Goal: Task Accomplishment & Management: Use online tool/utility

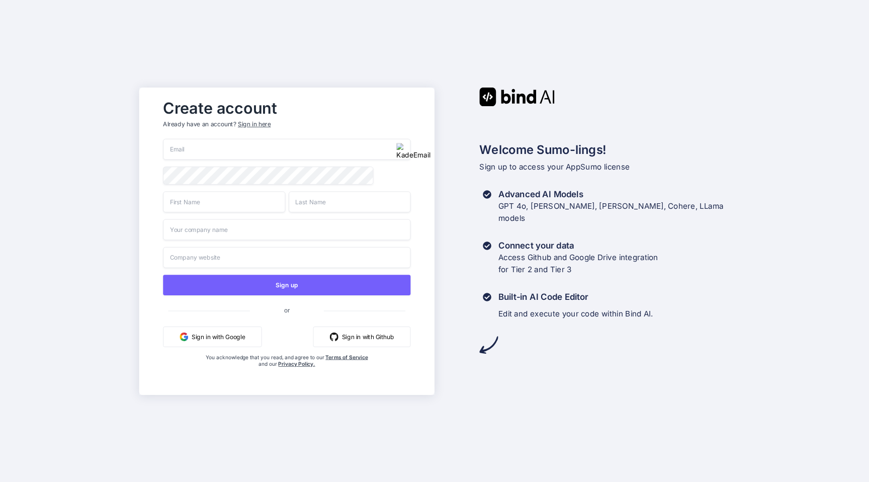
click at [280, 155] on input "email" at bounding box center [286, 149] width 247 height 21
paste input "emelie.ullrich@nicheful.io"
type input "emelie.ullrich@nicheful.io"
click at [255, 208] on input "text" at bounding box center [224, 201] width 122 height 21
type input "Rohit"
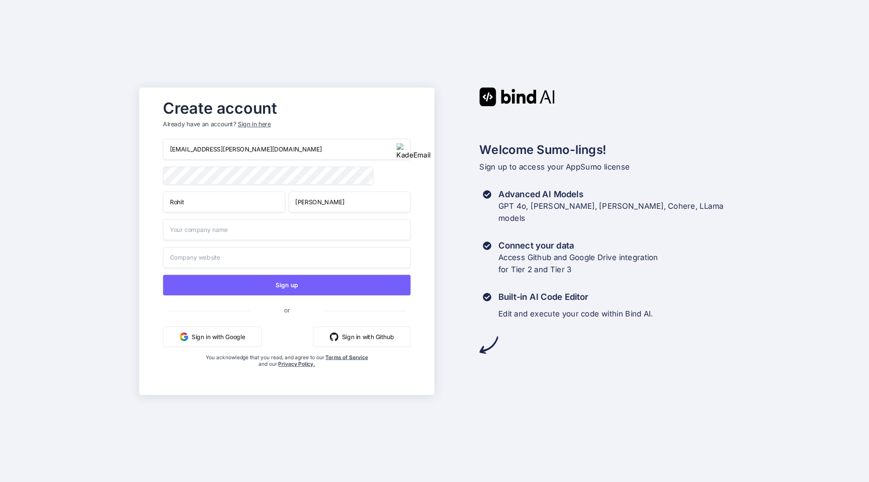
type input "Singh"
click at [243, 229] on input "text" at bounding box center [286, 229] width 247 height 21
type input "Nichefull"
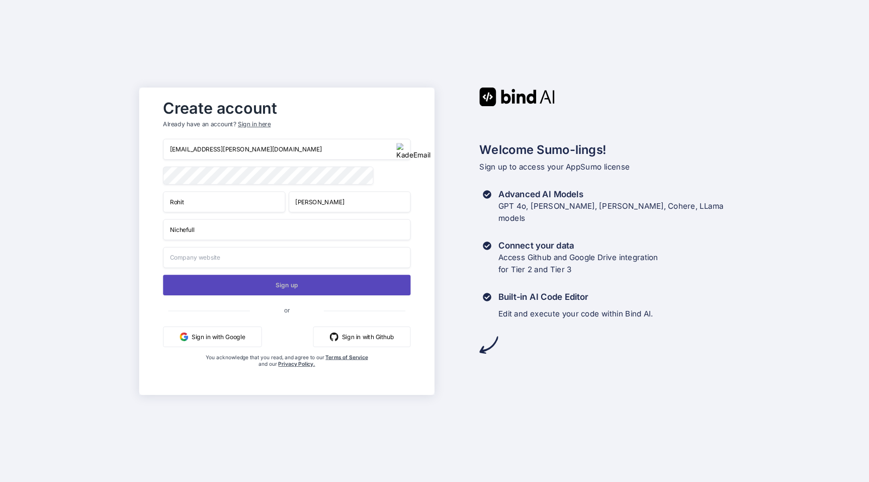
click at [252, 286] on button "Sign up" at bounding box center [286, 285] width 247 height 21
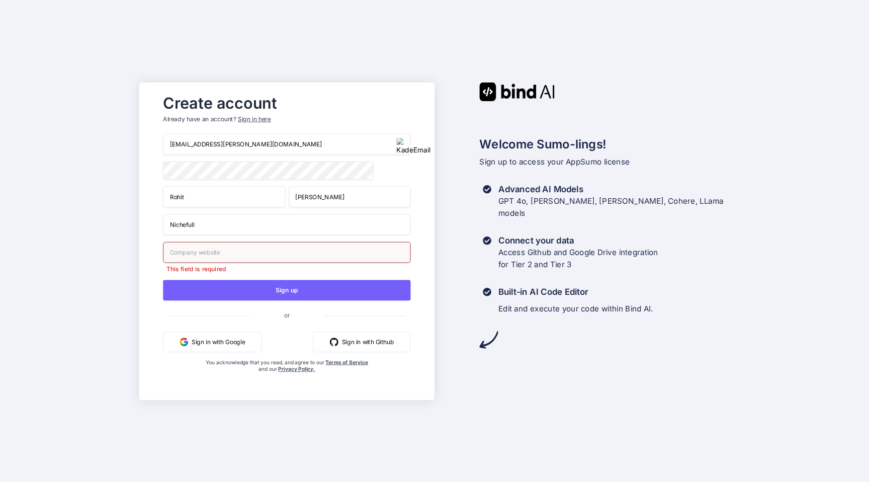
click at [214, 258] on input "text" at bounding box center [286, 251] width 247 height 21
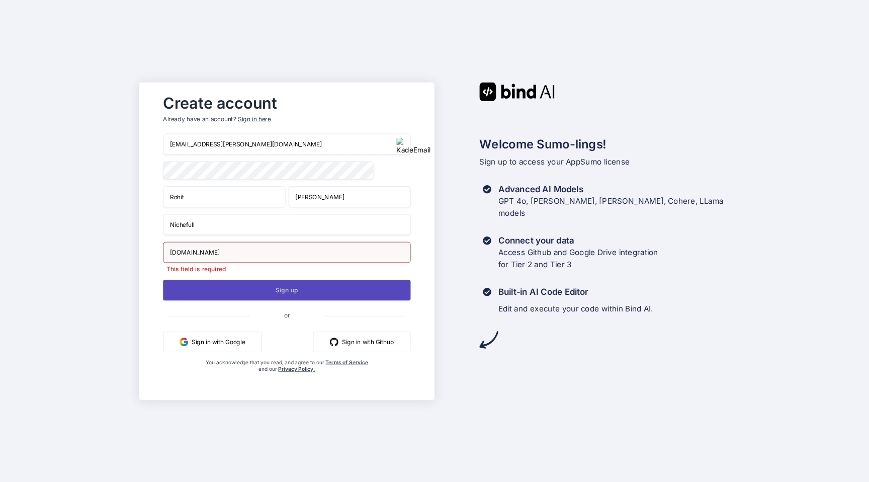
type input "Nichefull.com"
click at [237, 289] on button "Sign up" at bounding box center [286, 290] width 247 height 21
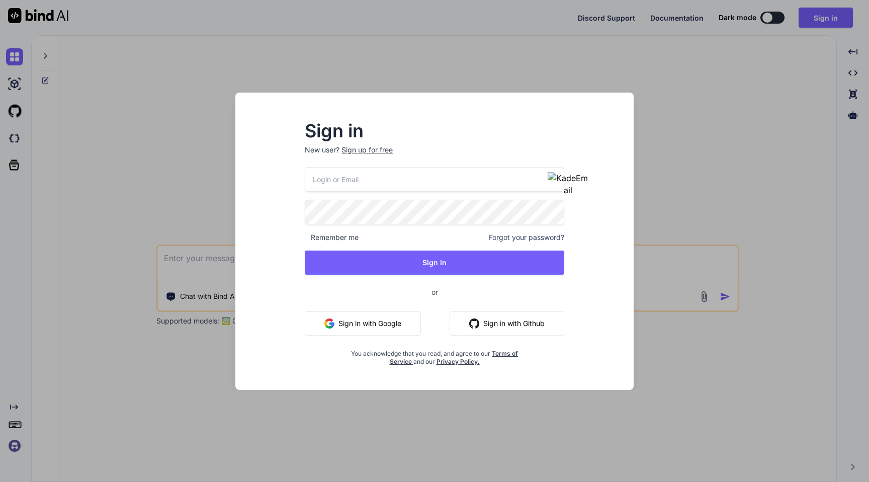
type input "[PERSON_NAME][EMAIL_ADDRESS][DOMAIN_NAME]"
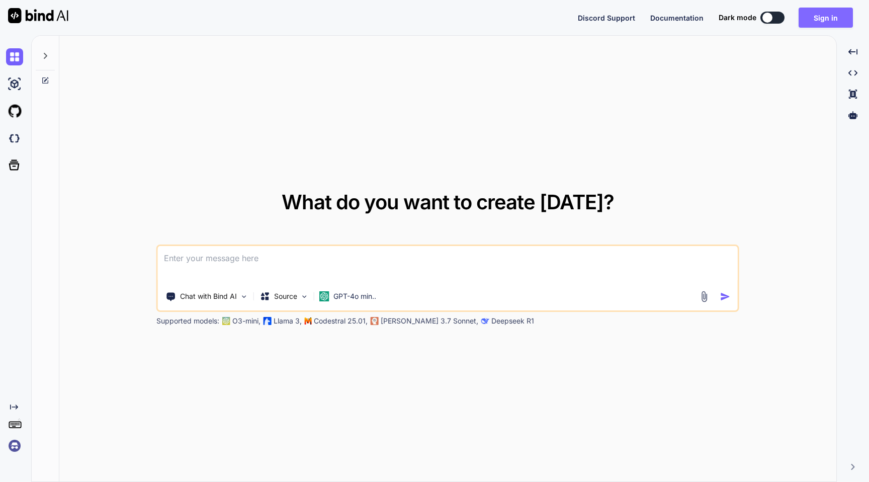
click at [819, 10] on button "Sign in" at bounding box center [825, 18] width 54 height 20
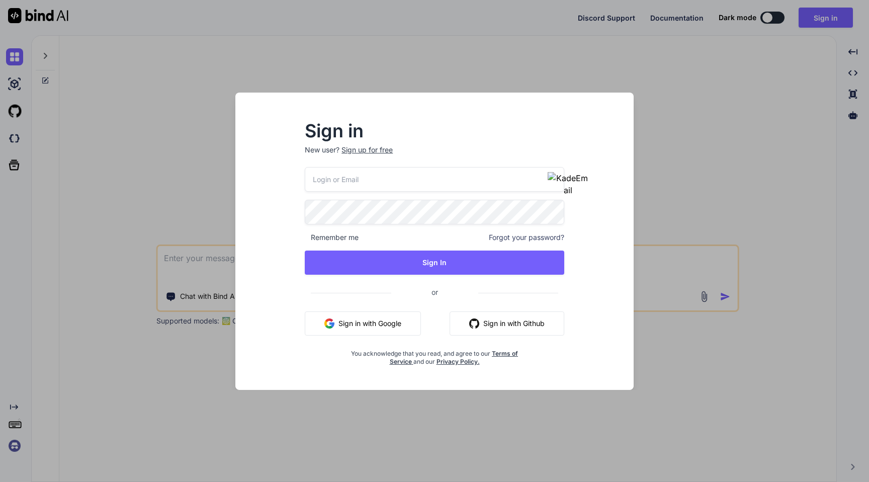
type input "gordon-metz@nicheful.io"
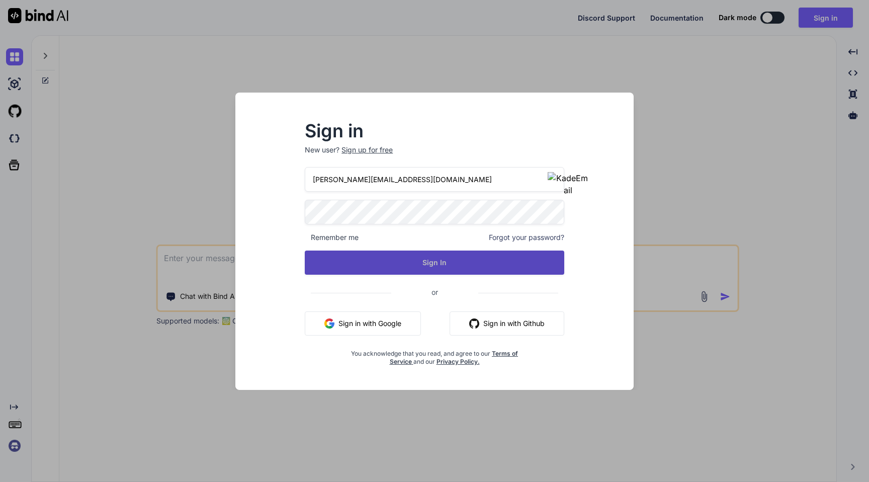
click at [366, 255] on button "Sign In" at bounding box center [434, 262] width 259 height 24
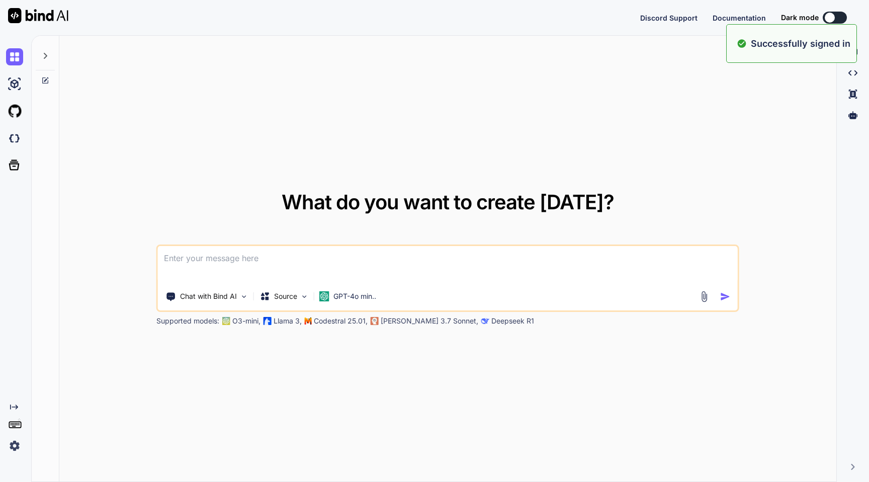
click at [12, 444] on img at bounding box center [14, 445] width 17 height 17
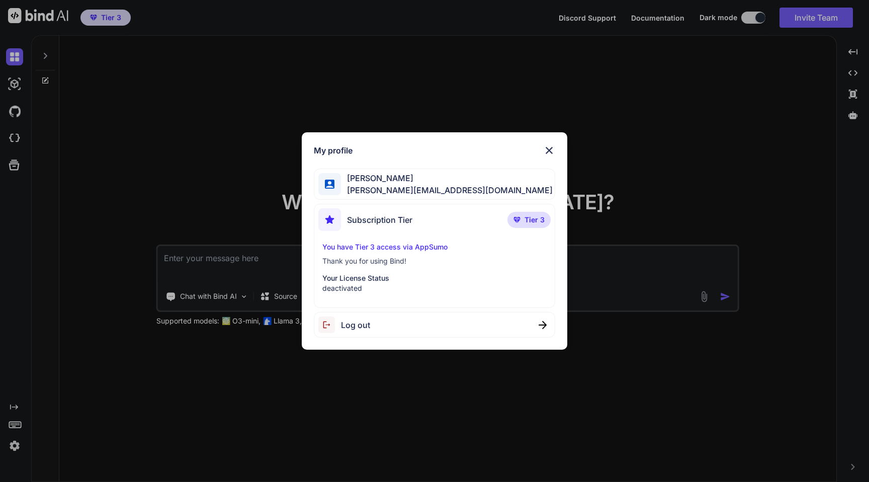
click at [368, 275] on p "Your License Status" at bounding box center [434, 278] width 224 height 10
click at [546, 155] on img at bounding box center [549, 150] width 12 height 12
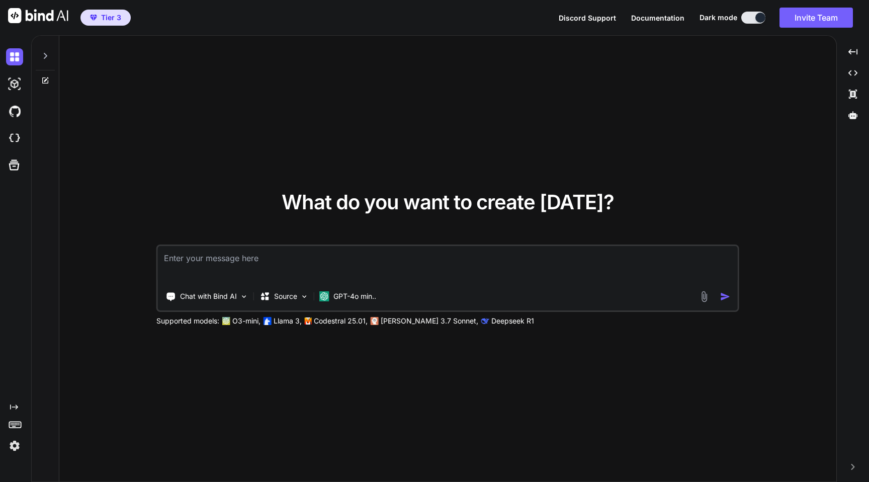
click at [13, 446] on img at bounding box center [14, 445] width 17 height 17
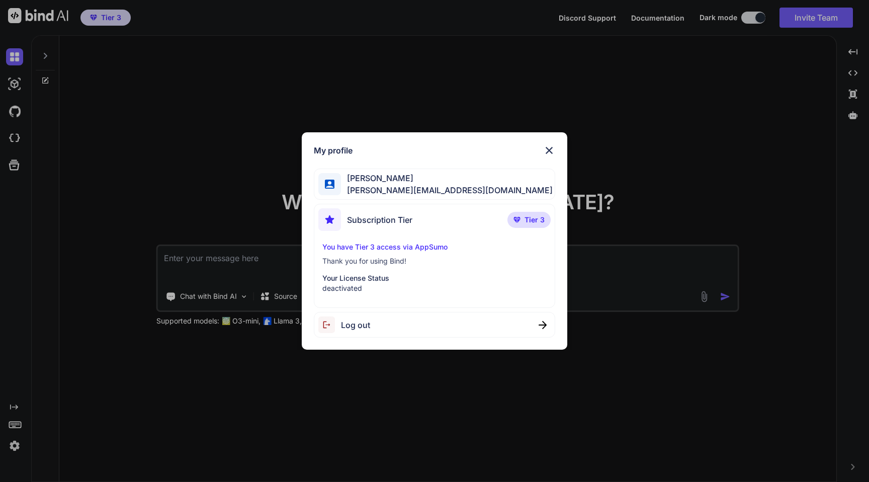
click at [368, 323] on span "Log out" at bounding box center [355, 325] width 29 height 12
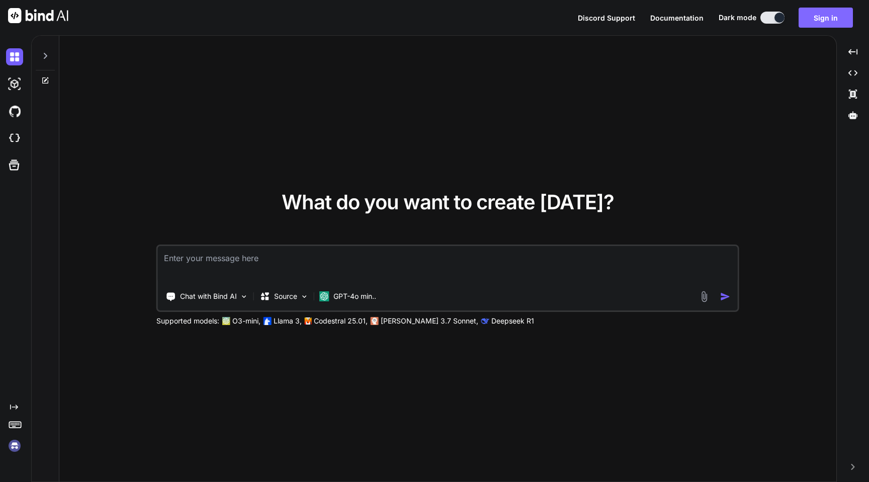
click at [824, 15] on button "Sign in" at bounding box center [825, 18] width 54 height 20
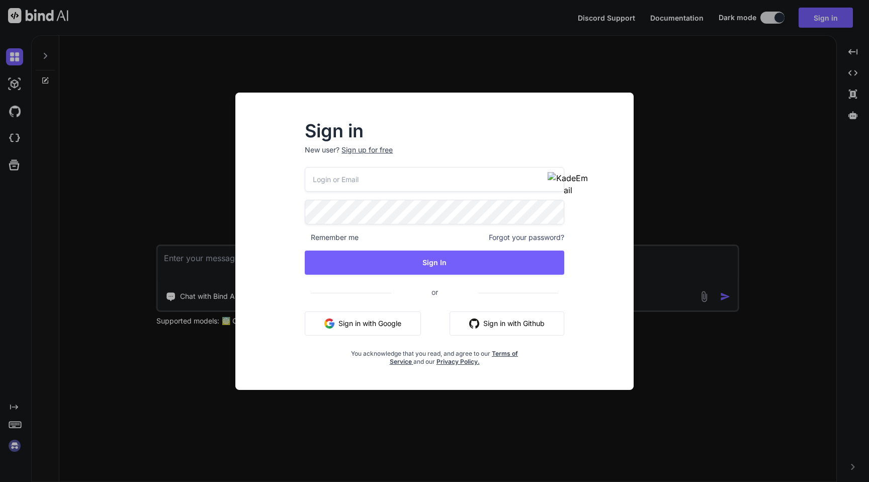
click at [453, 176] on input "email" at bounding box center [434, 179] width 259 height 25
paste input "emelie.ullrich@nicheful.io"
type input "emelie.ullrich@nicheful.io"
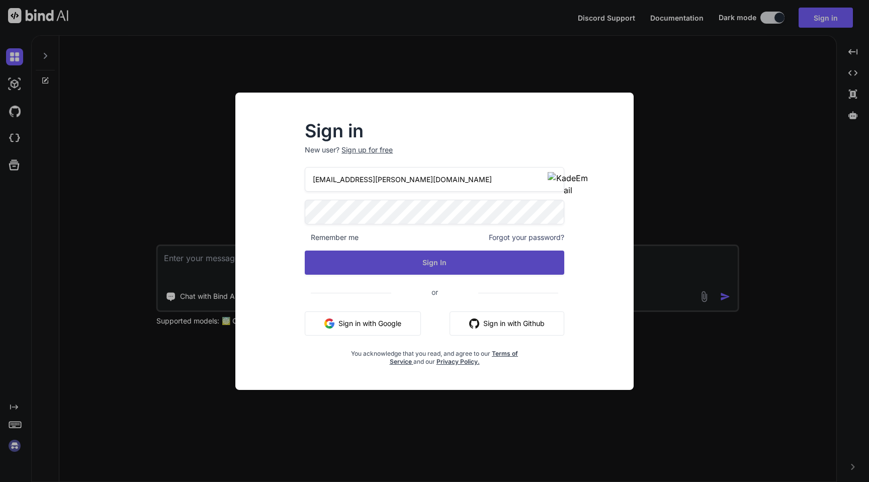
click at [381, 267] on button "Sign In" at bounding box center [434, 262] width 259 height 24
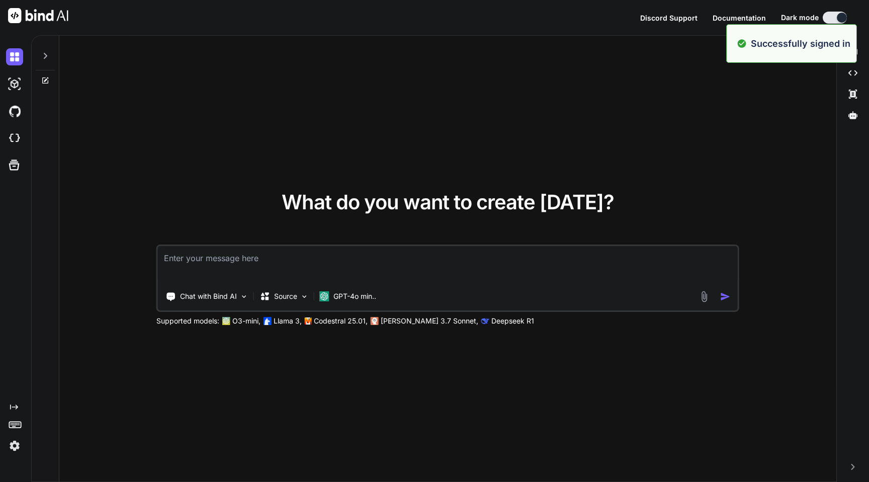
click at [12, 444] on img at bounding box center [14, 445] width 17 height 17
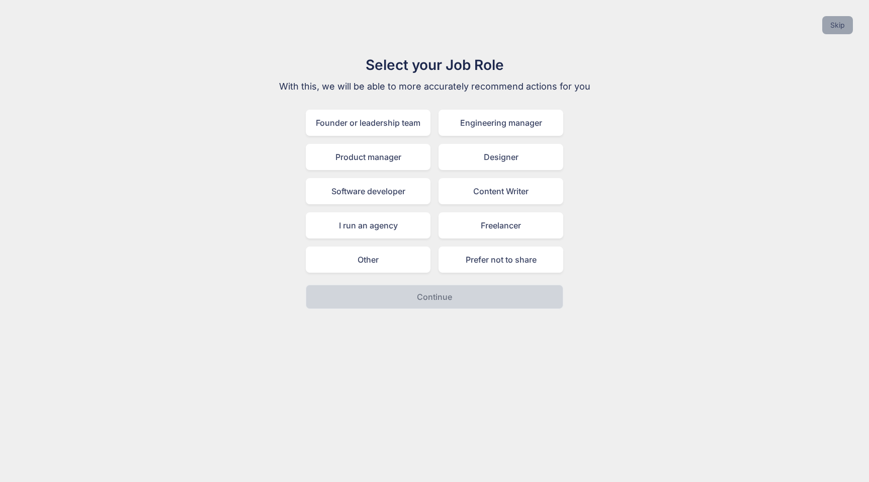
click at [839, 27] on button "Skip" at bounding box center [837, 25] width 31 height 18
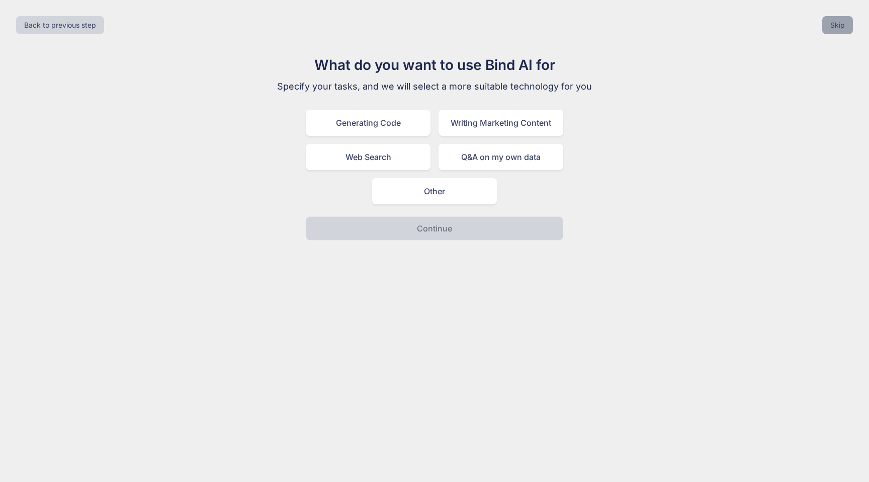
click at [835, 27] on button "Skip" at bounding box center [837, 25] width 31 height 18
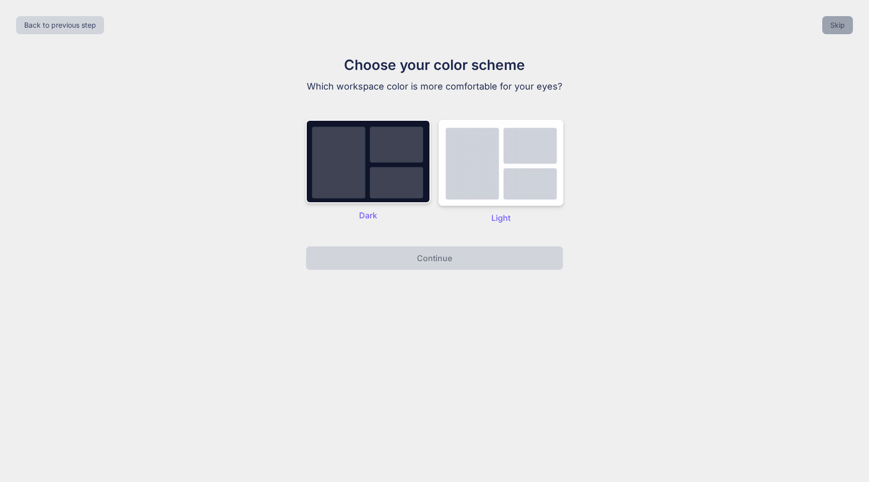
click at [835, 27] on button "Skip" at bounding box center [837, 25] width 31 height 18
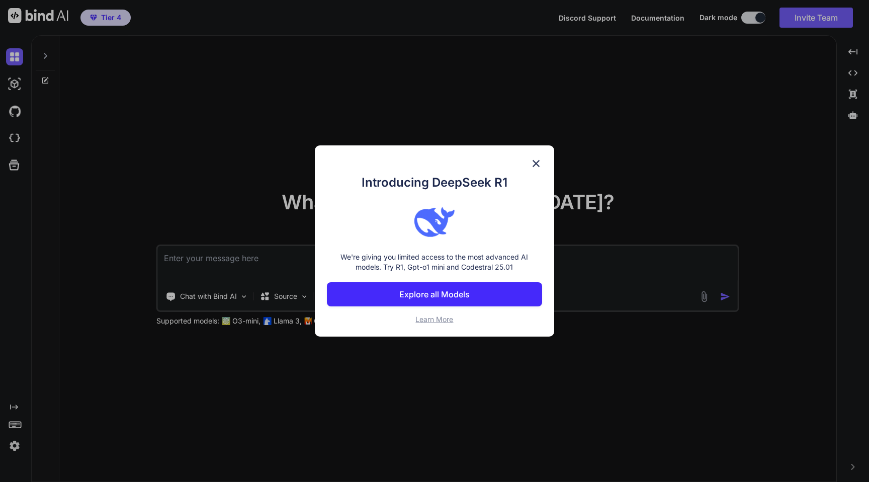
click at [534, 164] on img at bounding box center [536, 163] width 12 height 12
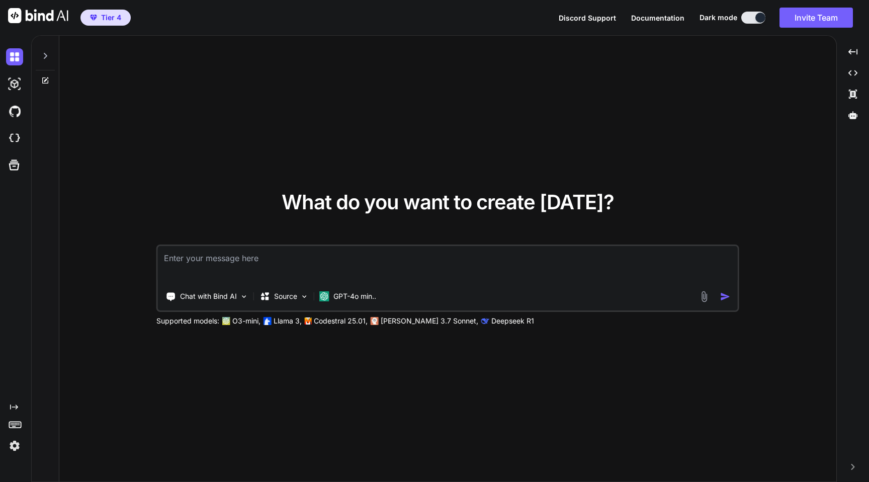
click at [17, 451] on img at bounding box center [14, 445] width 17 height 17
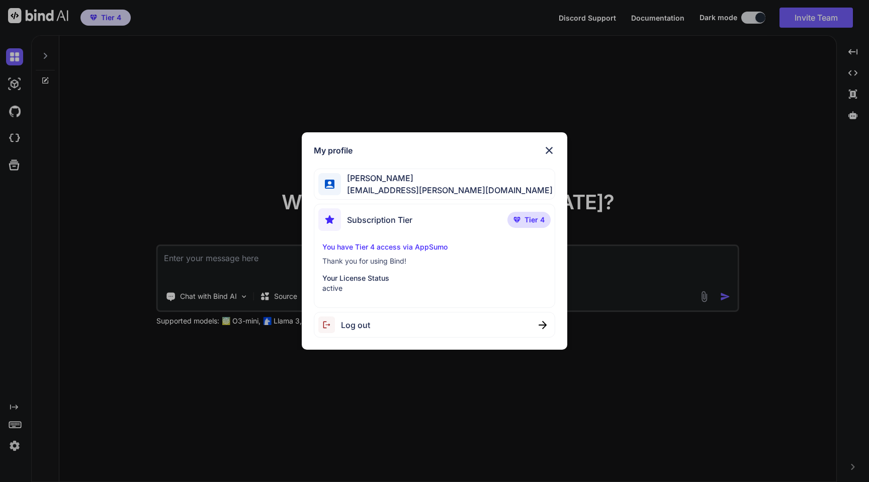
click at [552, 155] on img at bounding box center [549, 150] width 12 height 12
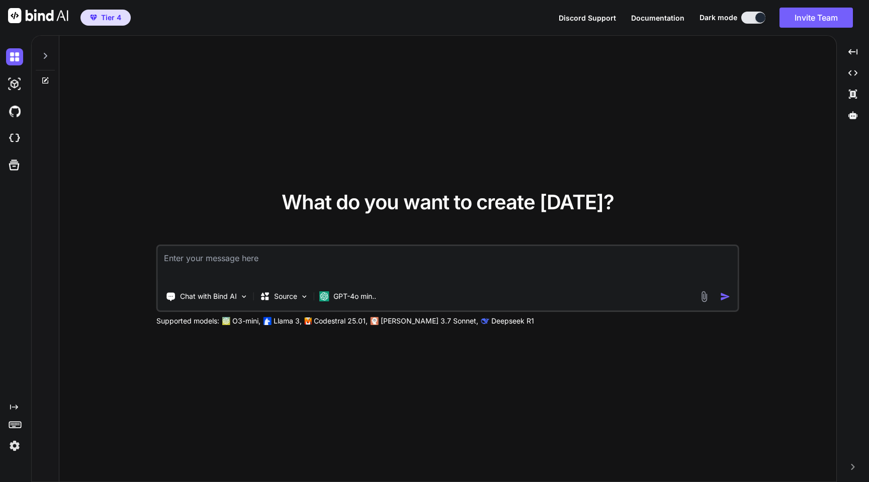
click at [11, 443] on img at bounding box center [14, 445] width 17 height 17
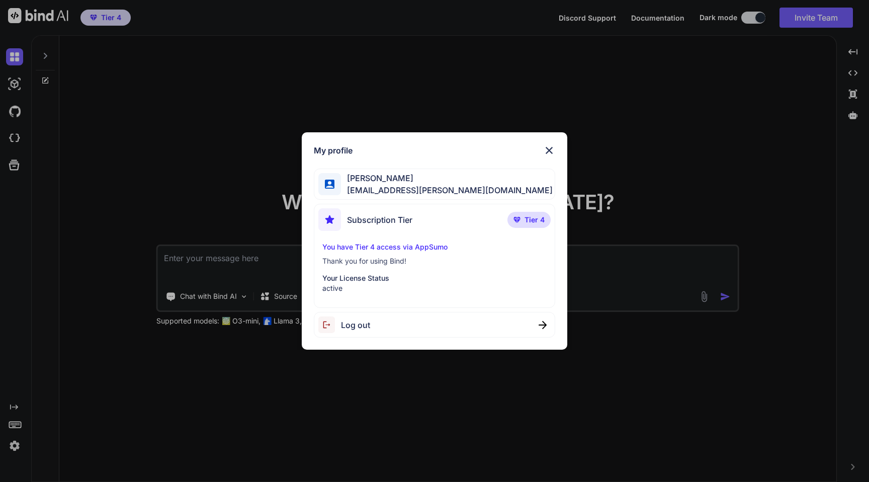
click at [344, 328] on span "Log out" at bounding box center [355, 325] width 29 height 12
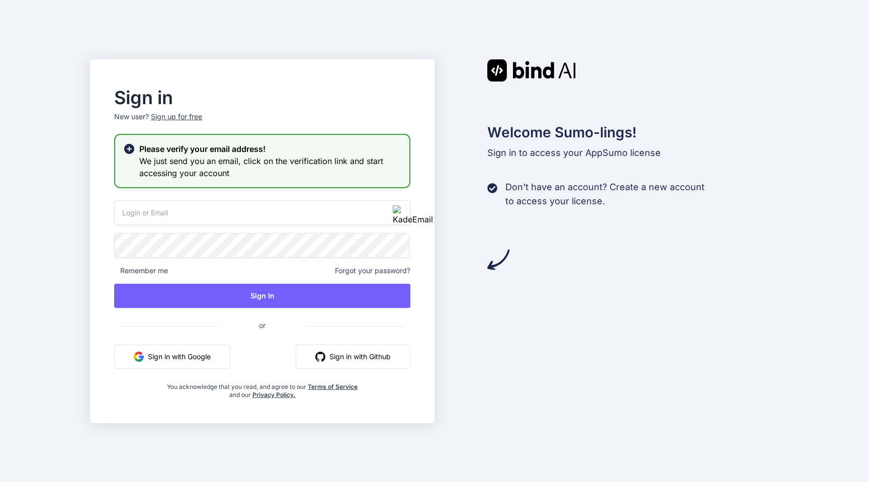
type input "[PERSON_NAME][EMAIL_ADDRESS][DOMAIN_NAME]"
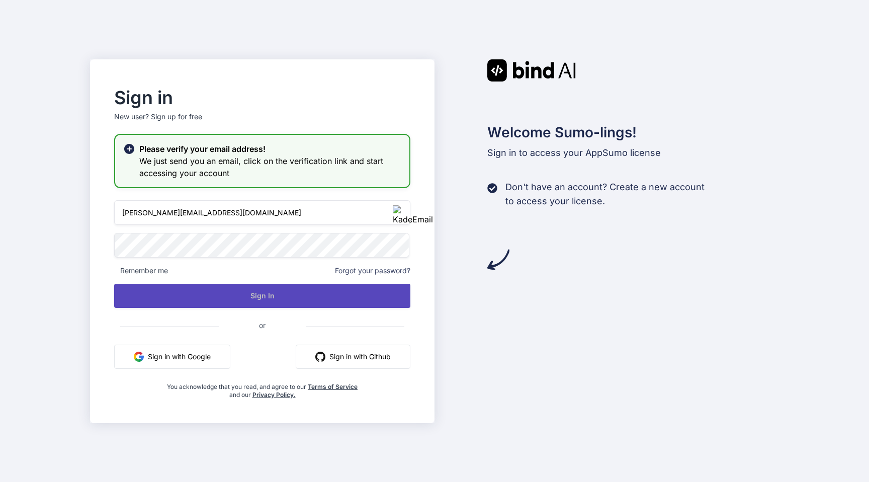
click at [222, 294] on button "Sign In" at bounding box center [262, 296] width 296 height 24
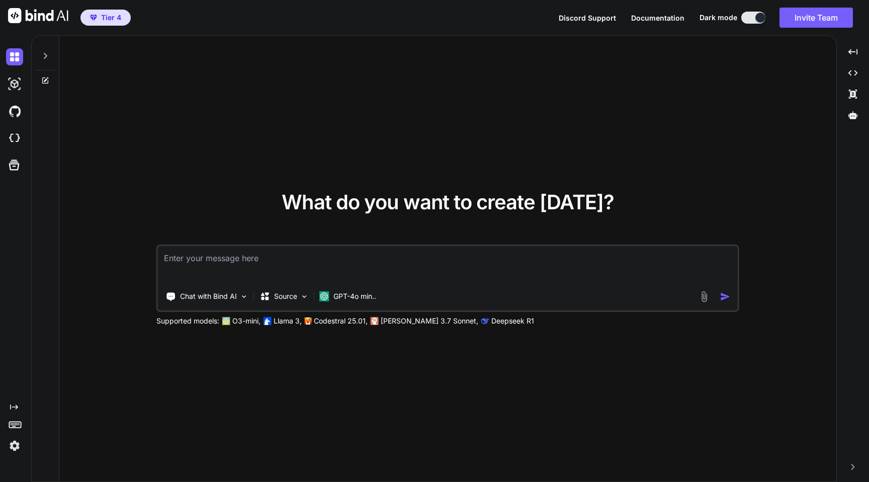
click at [13, 449] on img at bounding box center [14, 445] width 17 height 17
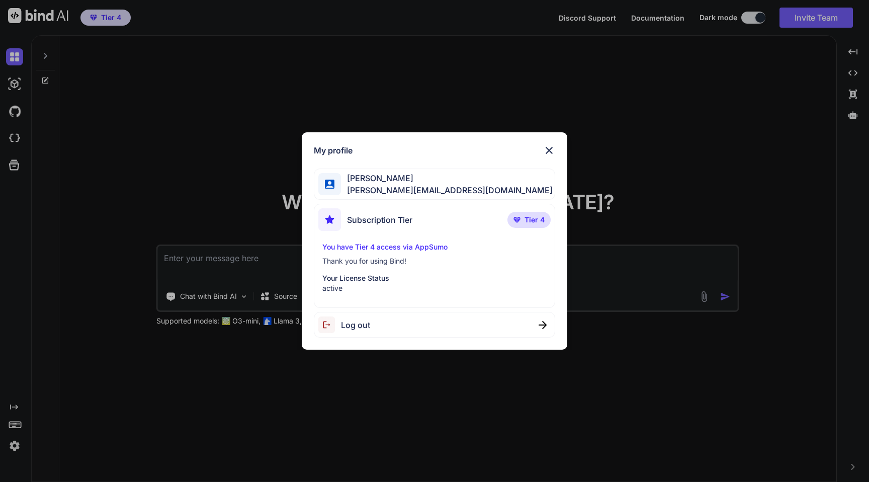
click at [548, 151] on img at bounding box center [549, 150] width 12 height 12
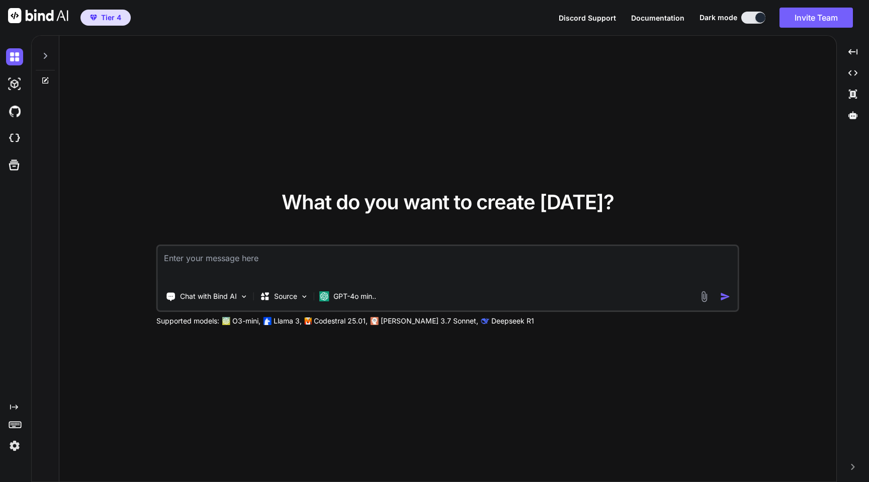
click at [12, 451] on img at bounding box center [14, 445] width 17 height 17
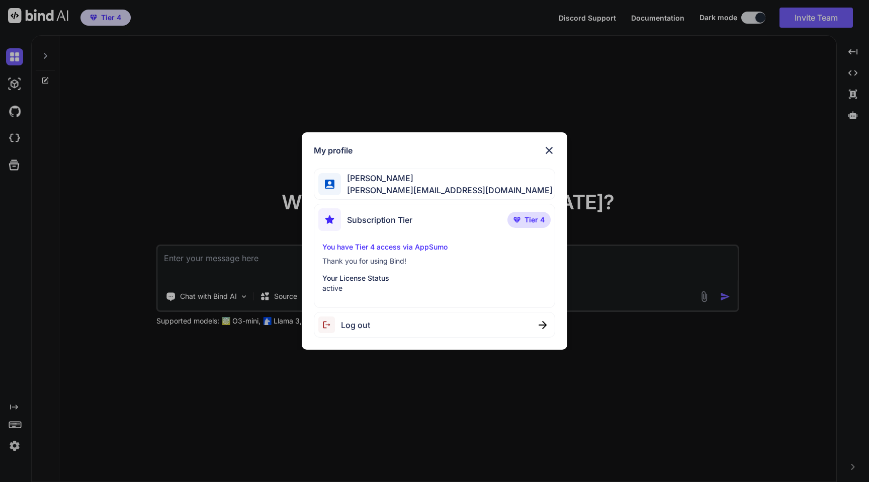
click at [356, 325] on span "Log out" at bounding box center [355, 325] width 29 height 12
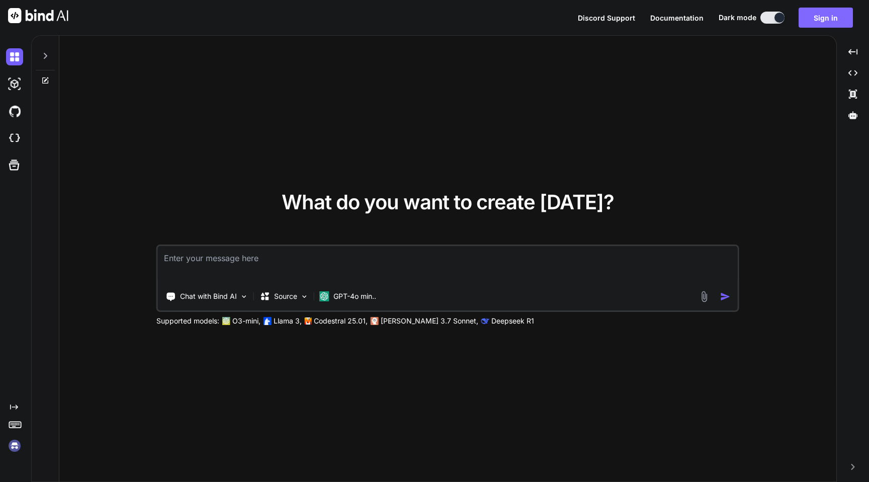
click at [807, 19] on button "Sign in" at bounding box center [825, 18] width 54 height 20
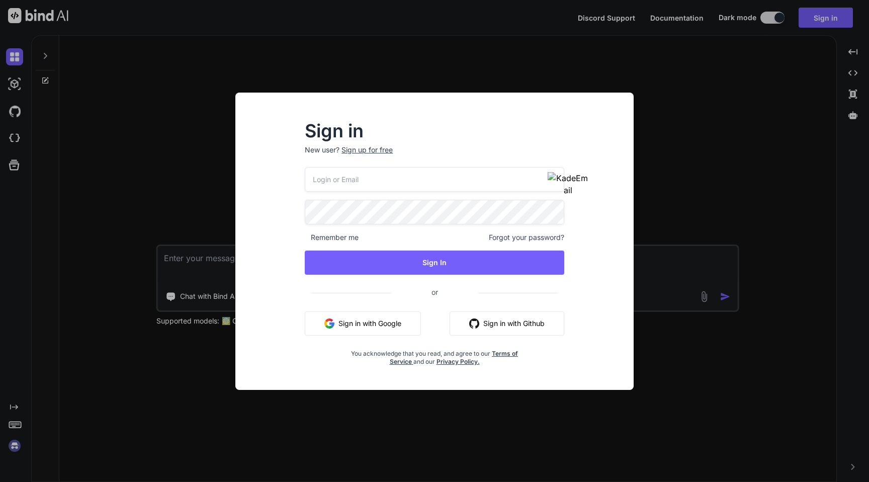
click at [511, 184] on input "email" at bounding box center [434, 179] width 259 height 25
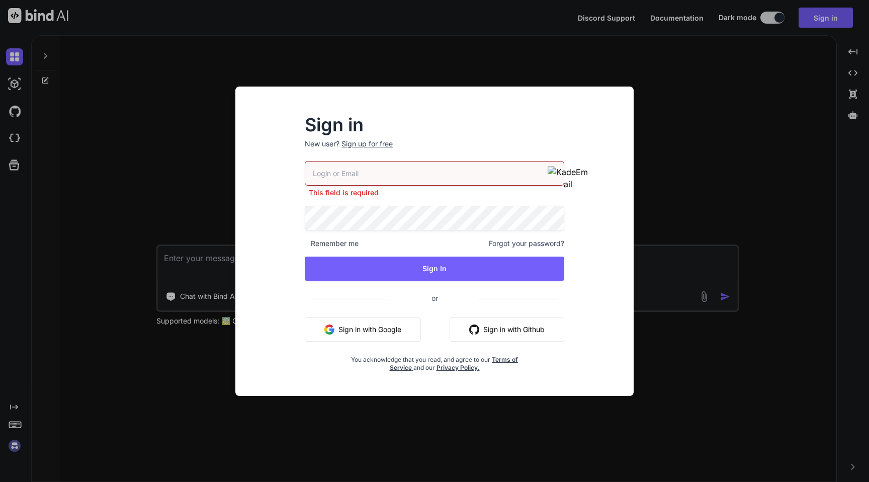
click at [145, 145] on div "Sign in New user? Sign up for free This field is required Remember me Forgot yo…" at bounding box center [434, 241] width 869 height 482
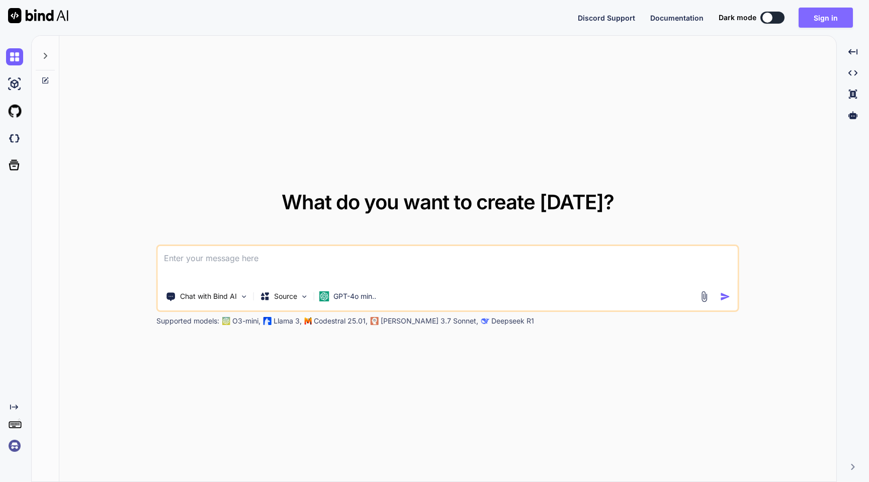
click at [828, 27] on button "Sign in" at bounding box center [825, 18] width 54 height 20
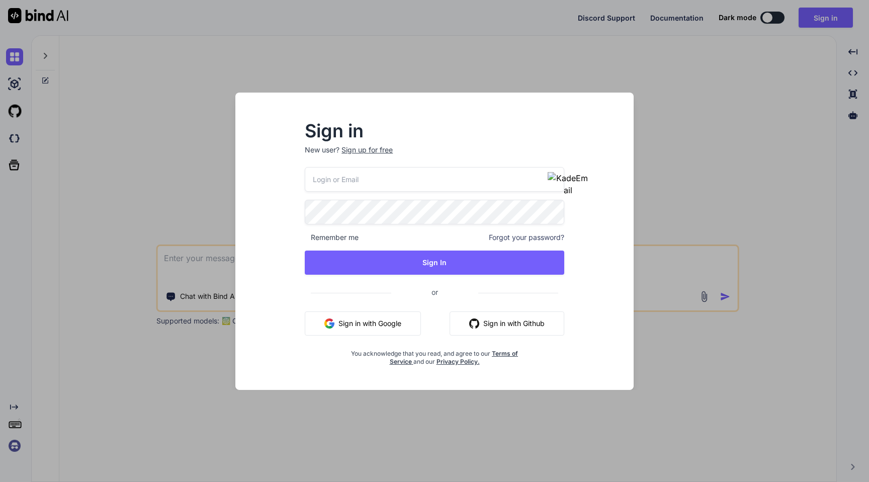
type input "[EMAIL_ADDRESS][PERSON_NAME][DOMAIN_NAME]"
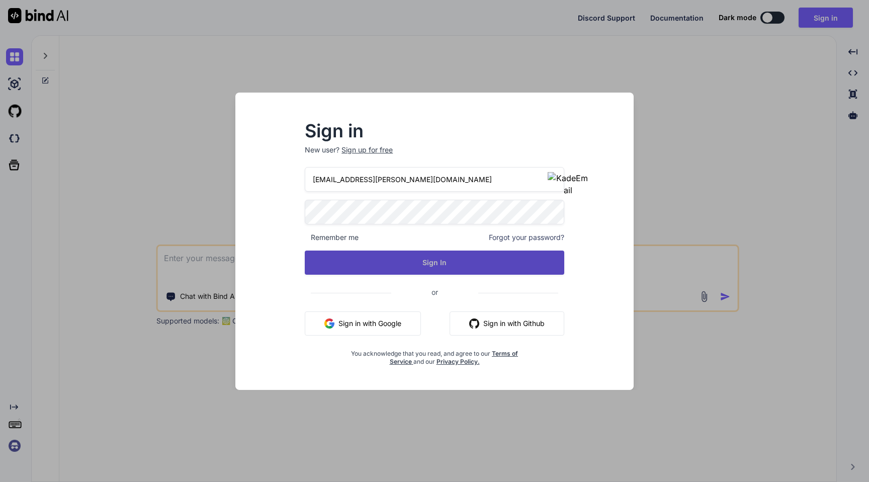
click at [418, 264] on button "Sign In" at bounding box center [434, 262] width 259 height 24
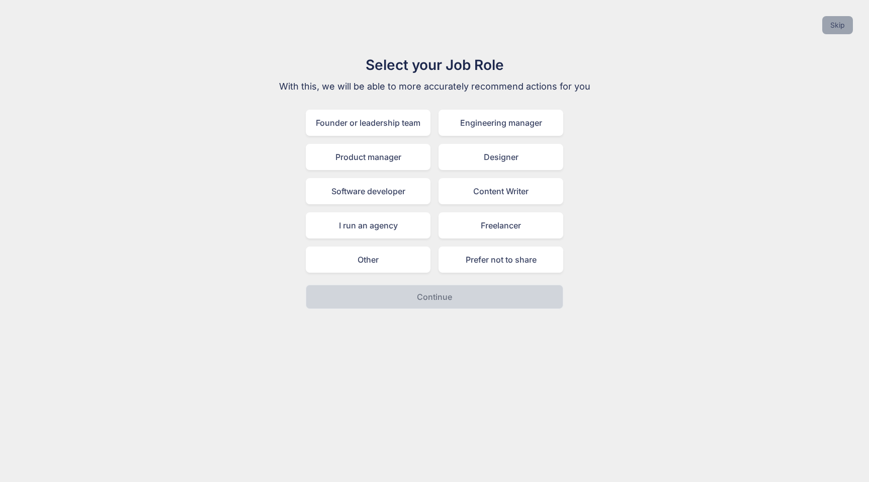
click at [834, 25] on button "Skip" at bounding box center [837, 25] width 31 height 18
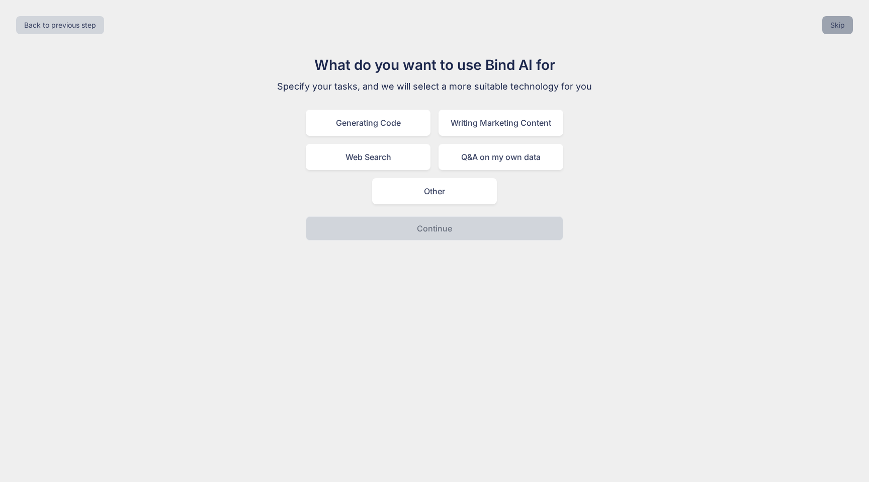
click at [836, 24] on button "Skip" at bounding box center [837, 25] width 31 height 18
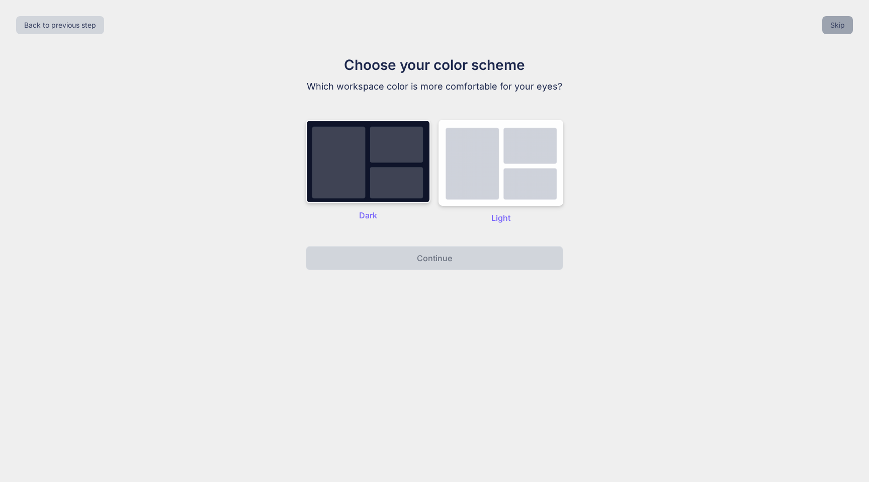
click at [836, 24] on button "Skip" at bounding box center [837, 25] width 31 height 18
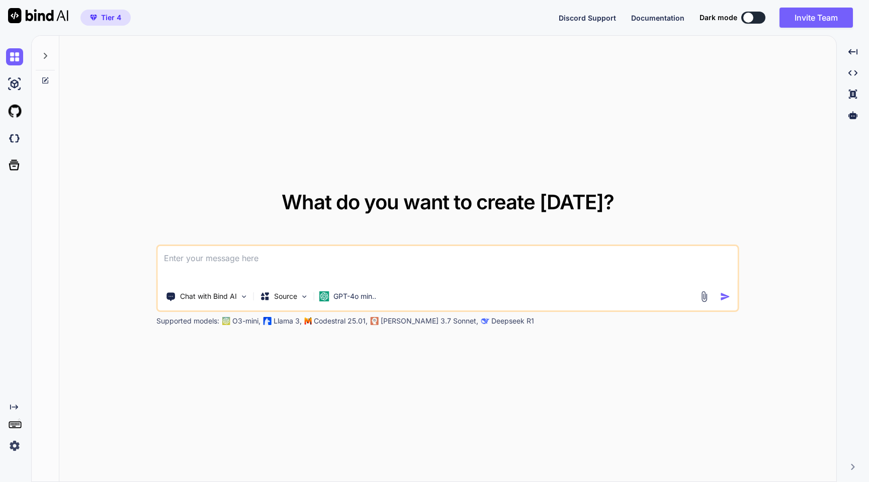
click at [16, 446] on img at bounding box center [14, 445] width 17 height 17
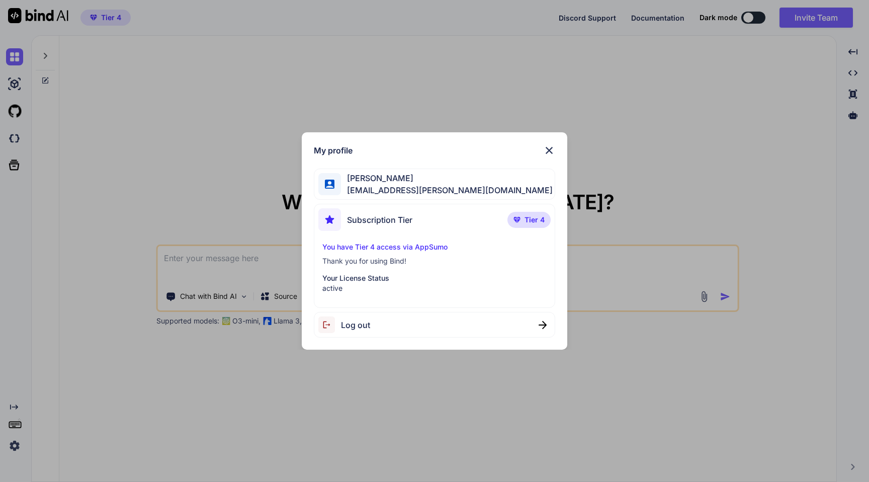
click at [215, 98] on div "My profile [PERSON_NAME] [PERSON_NAME][EMAIL_ADDRESS][PERSON_NAME][DOMAIN_NAME]…" at bounding box center [434, 241] width 869 height 482
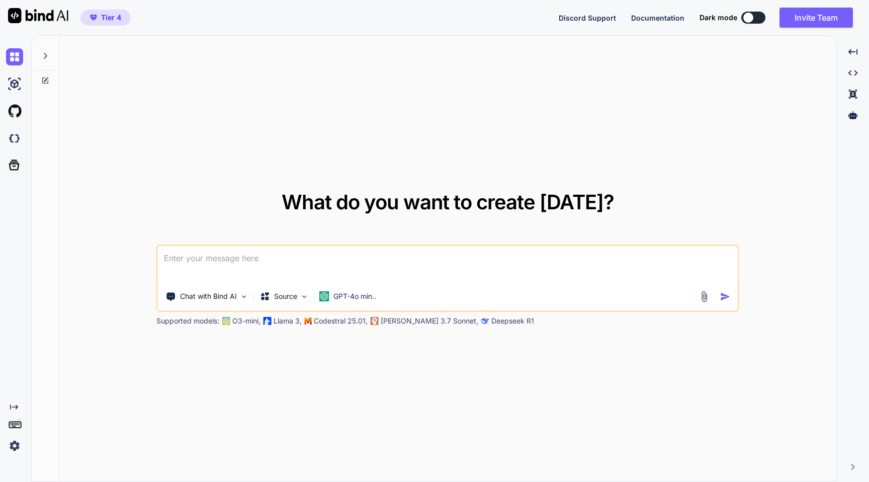
click at [43, 80] on icon at bounding box center [45, 80] width 6 height 6
click at [16, 135] on img at bounding box center [14, 138] width 17 height 17
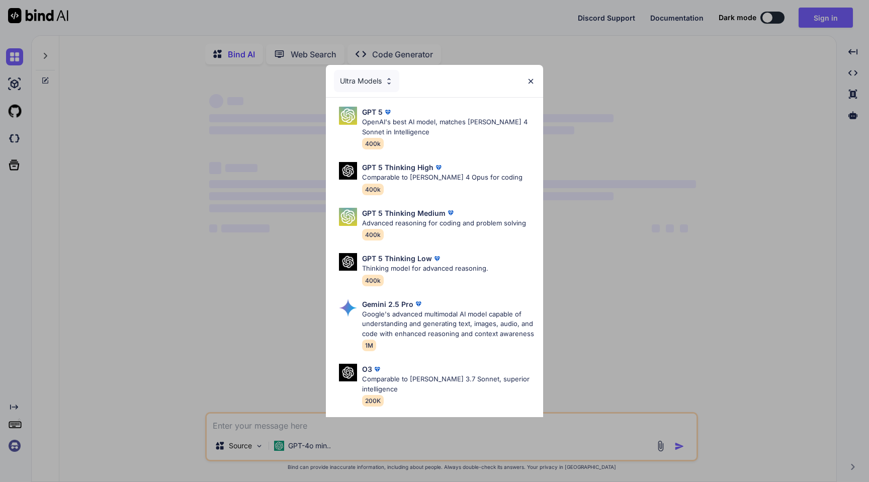
type textarea "x"
click at [531, 77] on img at bounding box center [530, 81] width 9 height 9
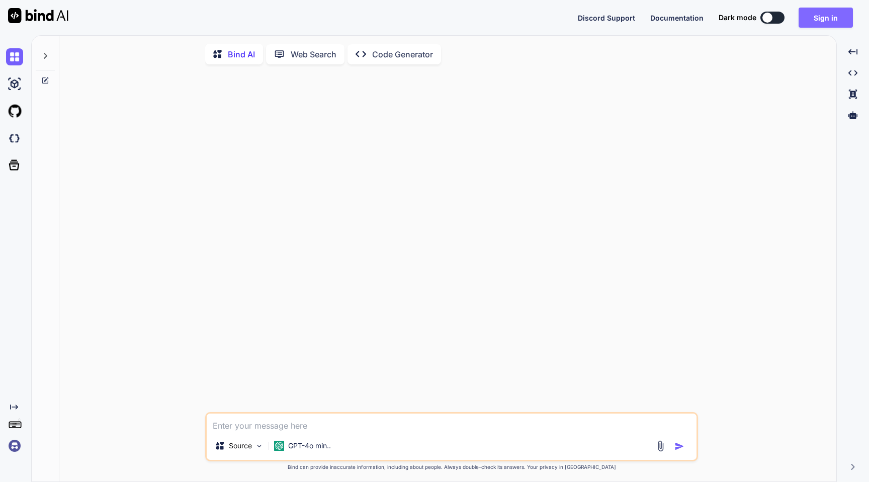
click at [821, 18] on button "Sign in" at bounding box center [825, 18] width 54 height 20
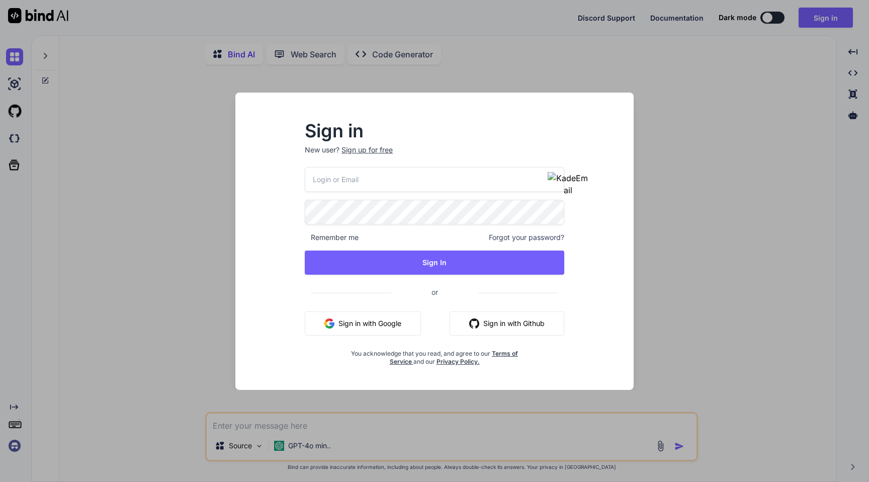
type input "[PERSON_NAME][EMAIL_ADDRESS][DOMAIN_NAME]"
click at [272, 165] on div "Sign in New user? Sign up for free [PERSON_NAME][EMAIL_ADDRESS][DOMAIN_NAME] Re…" at bounding box center [434, 250] width 382 height 279
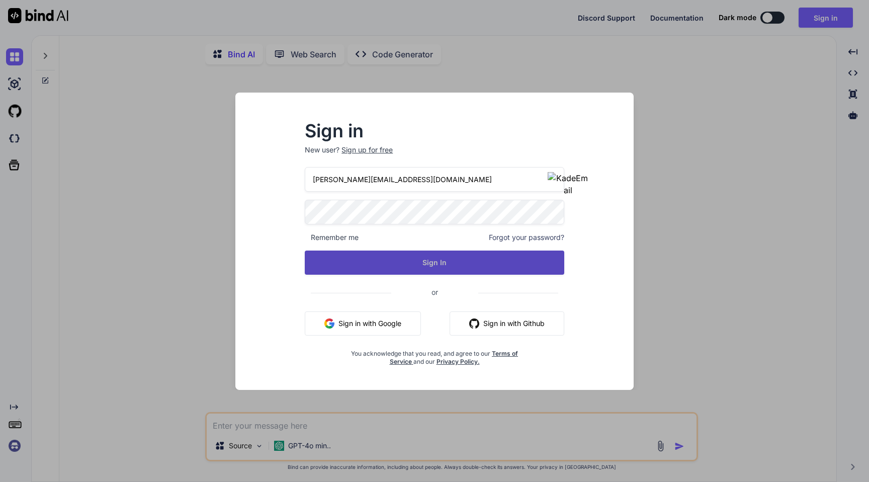
click at [418, 257] on button "Sign In" at bounding box center [434, 262] width 259 height 24
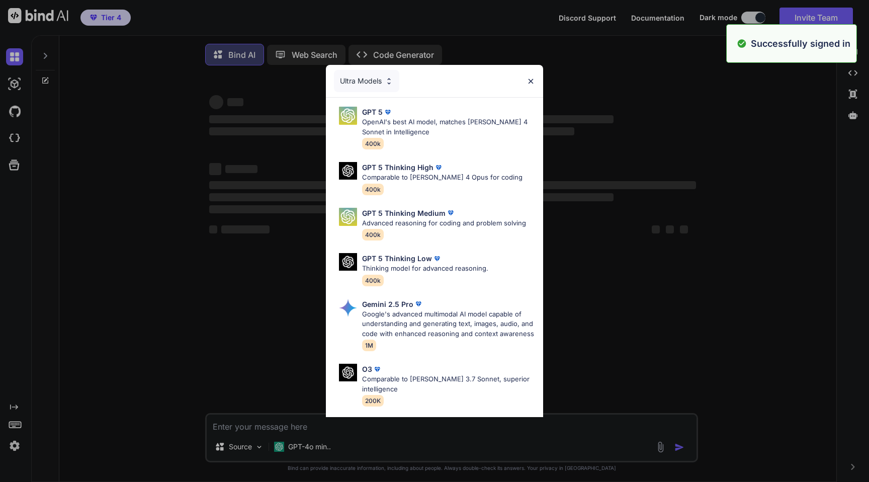
click at [15, 444] on div "Ultra Models GPT 5 OpenAI's best AI model, matches [PERSON_NAME] 4 Sonnet in In…" at bounding box center [434, 241] width 869 height 482
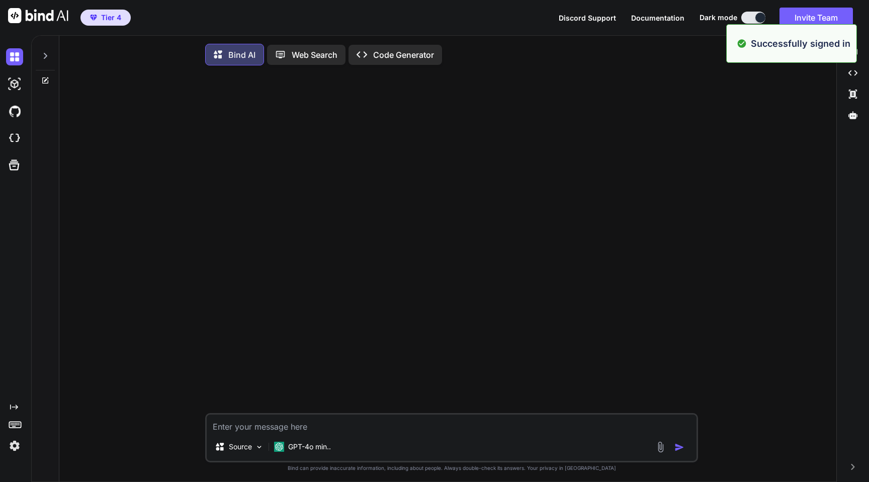
click at [17, 446] on img at bounding box center [14, 445] width 17 height 17
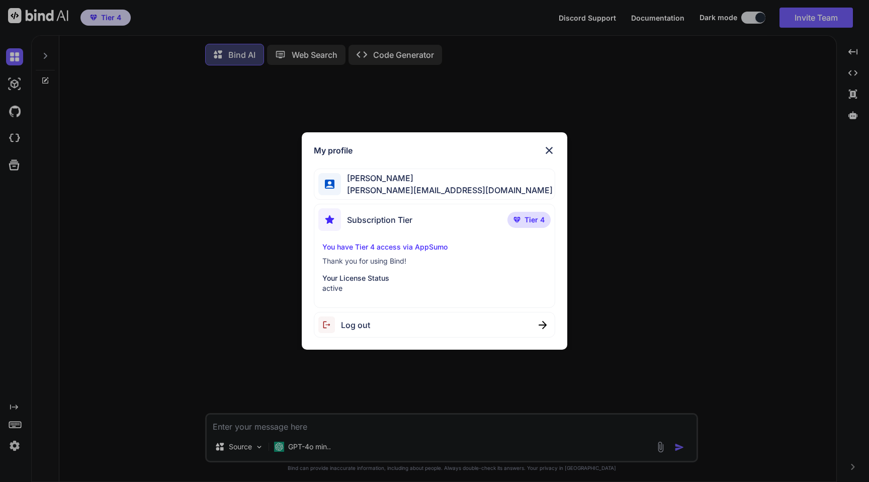
click at [266, 241] on div "My profile [PERSON_NAME] [PERSON_NAME][EMAIL_ADDRESS][DOMAIN_NAME] Subscription…" at bounding box center [434, 241] width 869 height 482
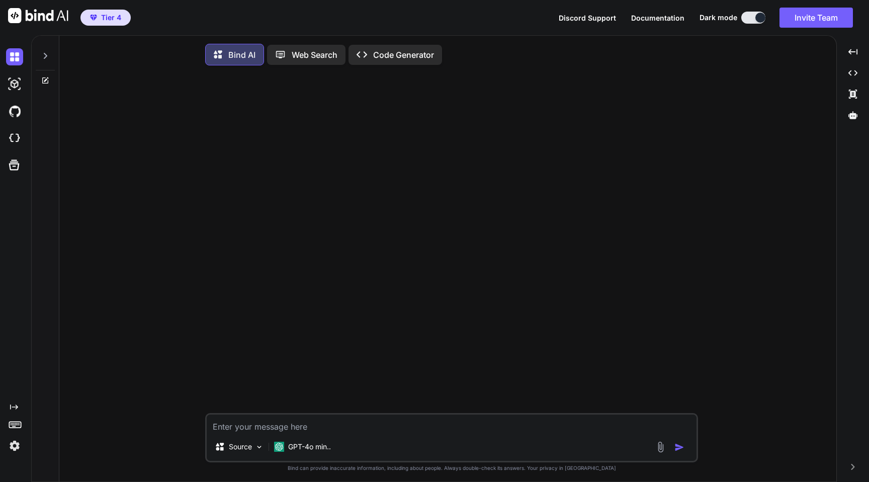
click at [14, 440] on img at bounding box center [14, 445] width 17 height 17
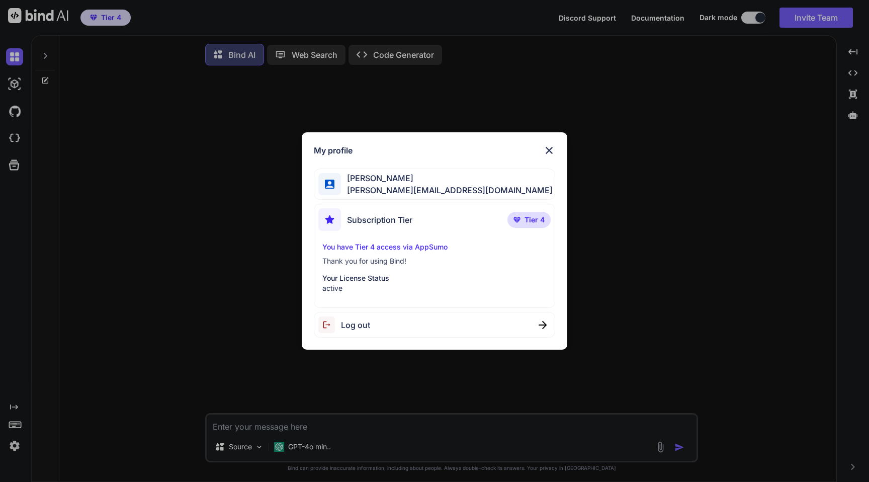
click at [364, 225] on span "Subscription Tier" at bounding box center [379, 220] width 65 height 12
click at [366, 247] on p "You have Tier 4 access via AppSumo" at bounding box center [434, 247] width 224 height 10
click at [350, 275] on p "Your License Status" at bounding box center [434, 278] width 224 height 10
click at [445, 241] on div "Subscription Tier Tier 4 You have Tier 4 access via AppSumo Thank you for using…" at bounding box center [434, 256] width 241 height 104
click at [577, 223] on div "My profile Gordan Metz gordon-metz@nicheful.io Subscription Tier Tier 4 You hav…" at bounding box center [435, 241] width 290 height 218
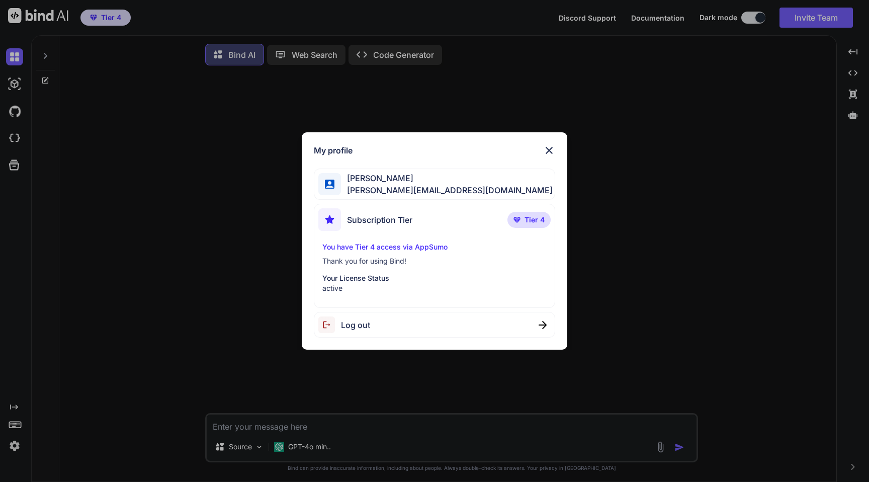
click at [554, 151] on img at bounding box center [549, 150] width 12 height 12
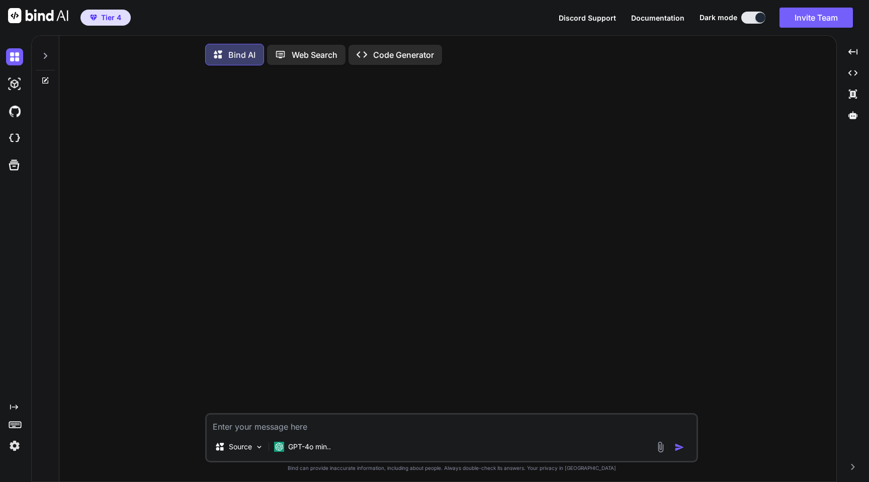
click at [395, 56] on p "Code Generator" at bounding box center [403, 55] width 61 height 12
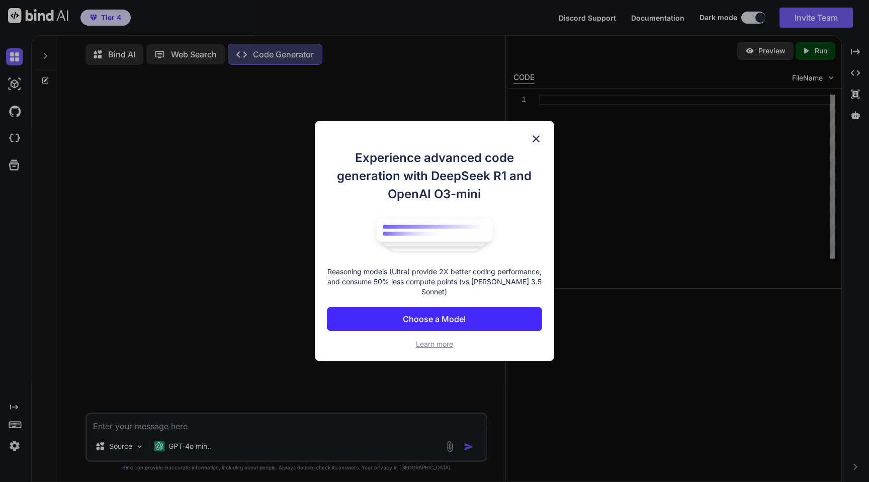
click at [533, 140] on img at bounding box center [536, 139] width 12 height 12
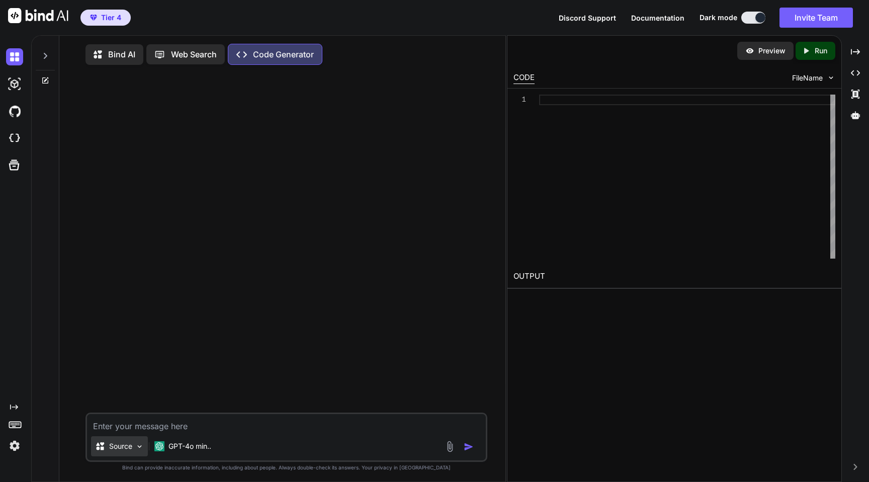
click at [126, 451] on p "Source" at bounding box center [120, 446] width 23 height 10
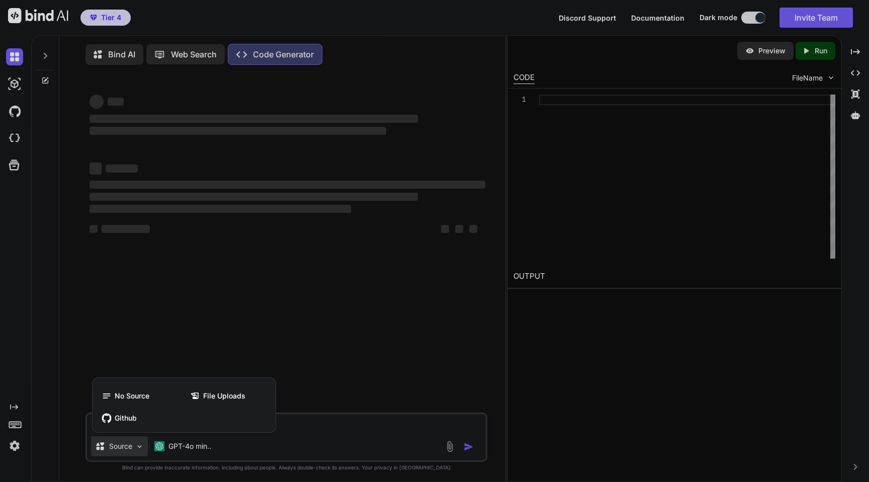
click at [234, 298] on div at bounding box center [434, 241] width 869 height 482
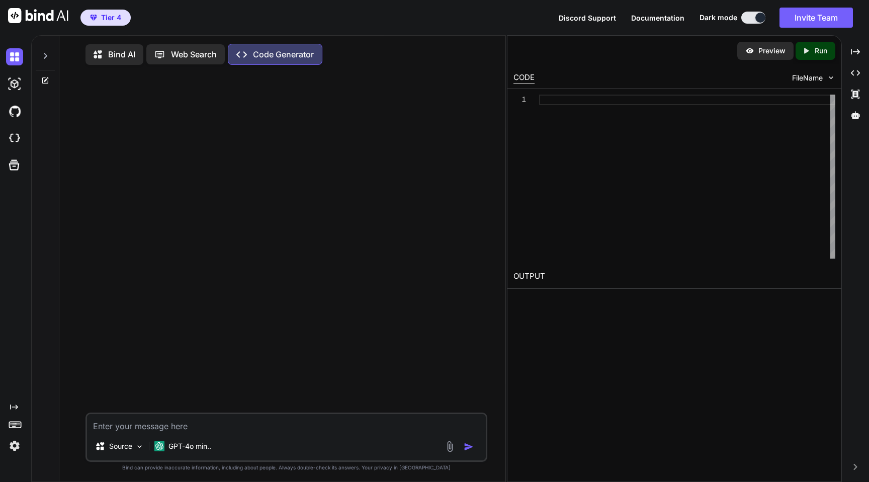
click at [235, 156] on div at bounding box center [287, 242] width 400 height 339
click at [684, 139] on div at bounding box center [687, 177] width 296 height 164
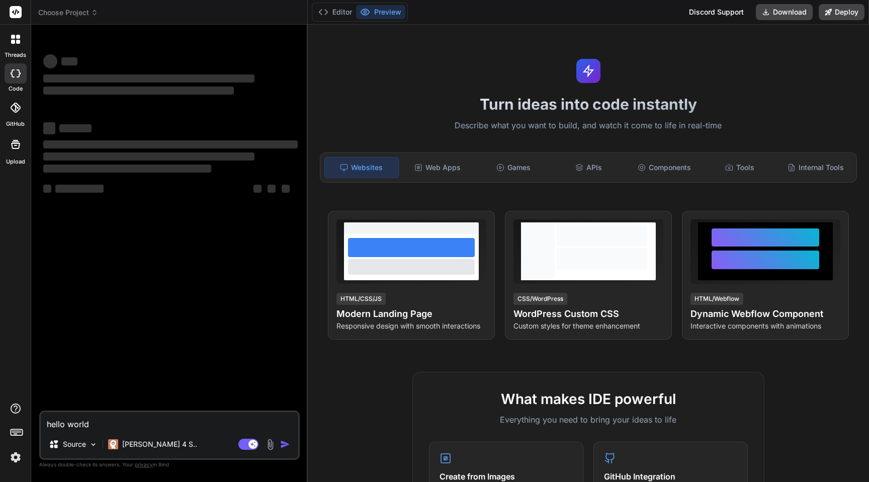
click at [78, 11] on span "Choose Project" at bounding box center [68, 13] width 60 height 10
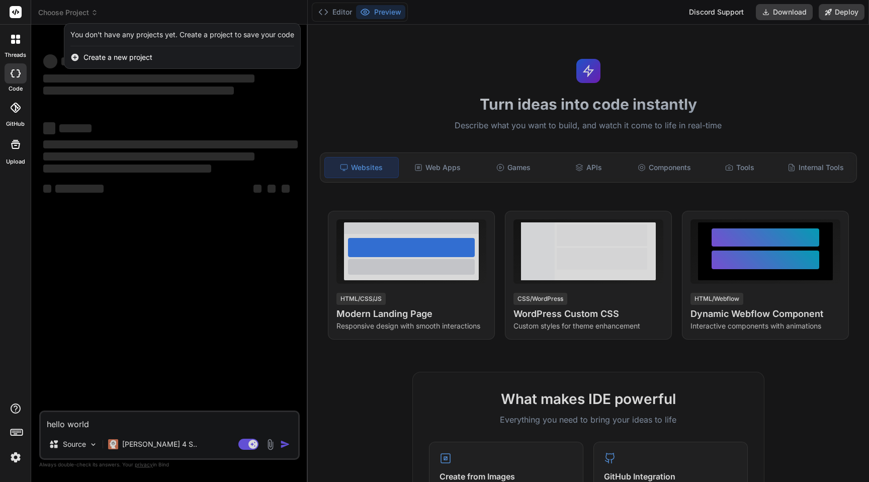
click at [17, 430] on rect at bounding box center [17, 430] width 1 height 1
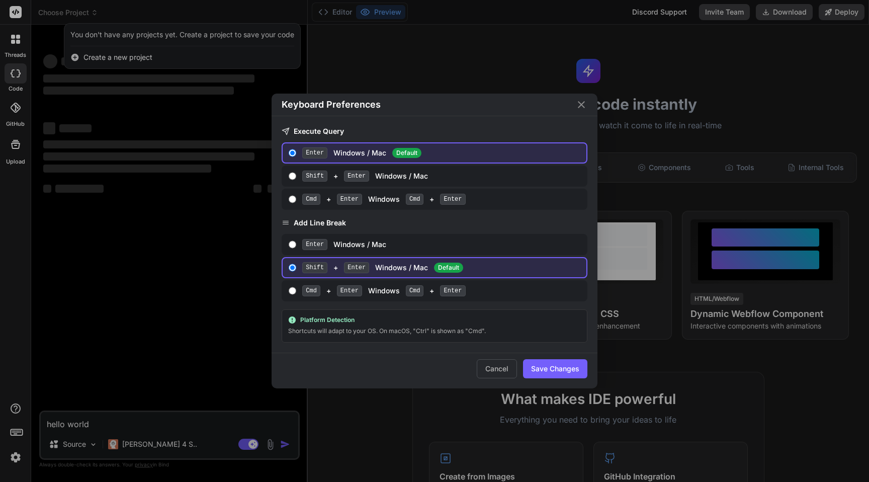
click at [585, 103] on icon "Close" at bounding box center [581, 105] width 12 height 12
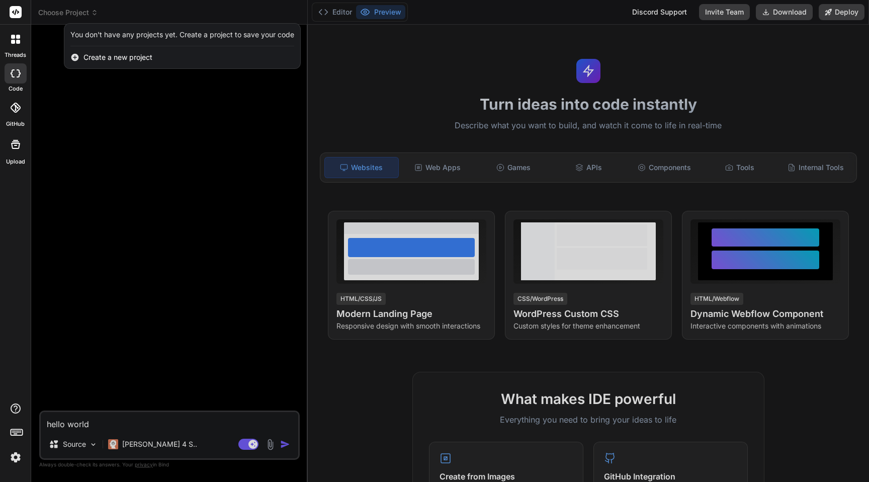
click at [10, 463] on img at bounding box center [15, 456] width 17 height 17
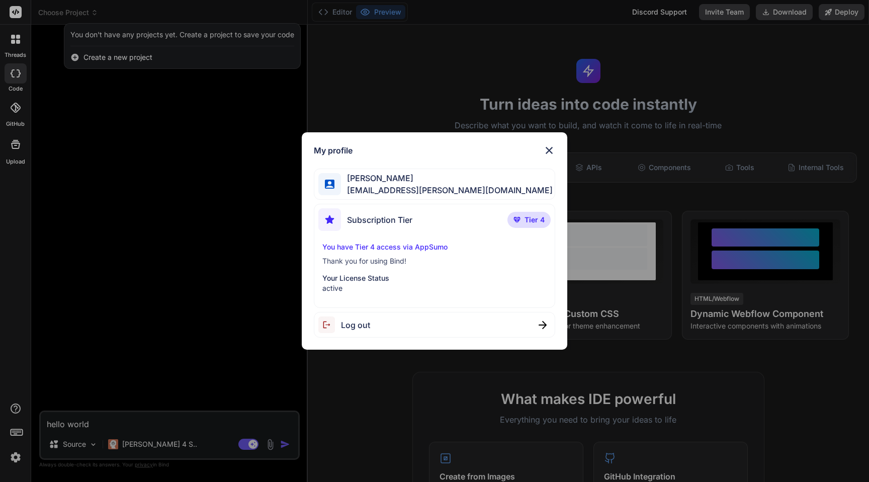
click at [479, 242] on p "You have Tier 4 access via AppSumo" at bounding box center [434, 247] width 224 height 10
click at [345, 270] on div "You have Tier 4 access via AppSumo Thank you for using Bind! Your License Statu…" at bounding box center [434, 267] width 232 height 51
click at [350, 182] on span "Rohit Singh" at bounding box center [447, 178] width 212 height 12
click at [551, 151] on img at bounding box center [549, 150] width 12 height 12
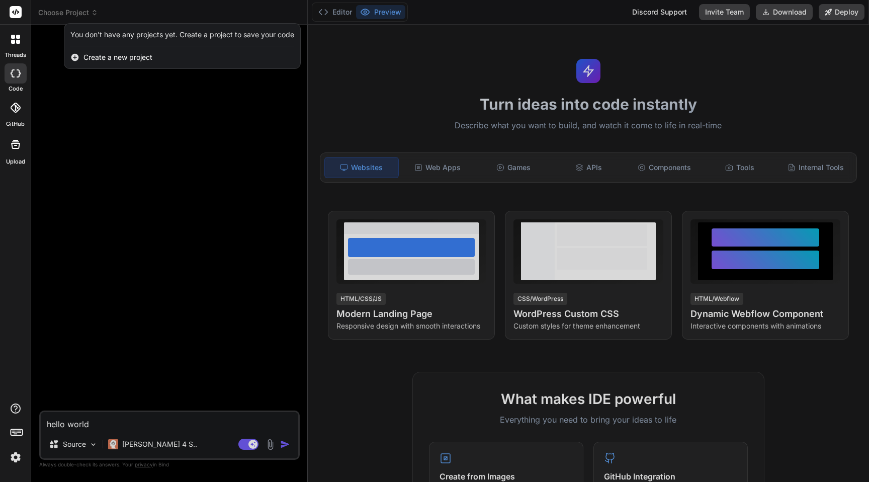
click at [398, 269] on div at bounding box center [434, 241] width 869 height 482
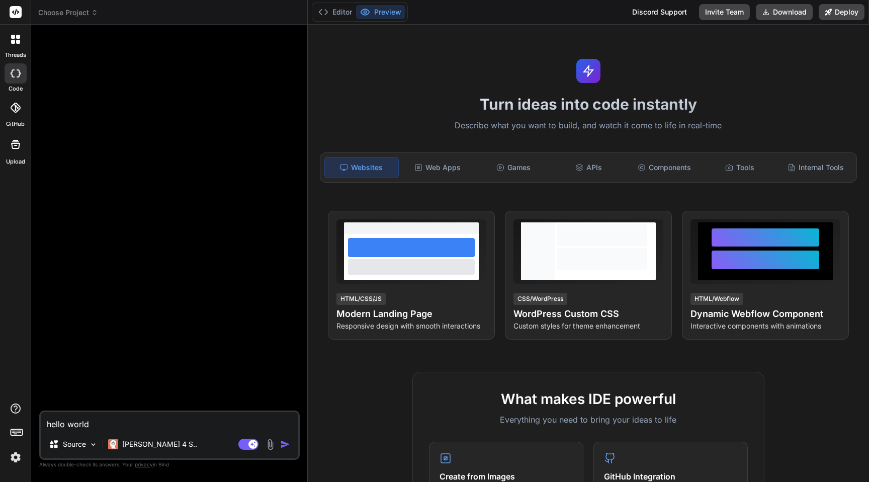
click at [398, 269] on div at bounding box center [411, 266] width 127 height 15
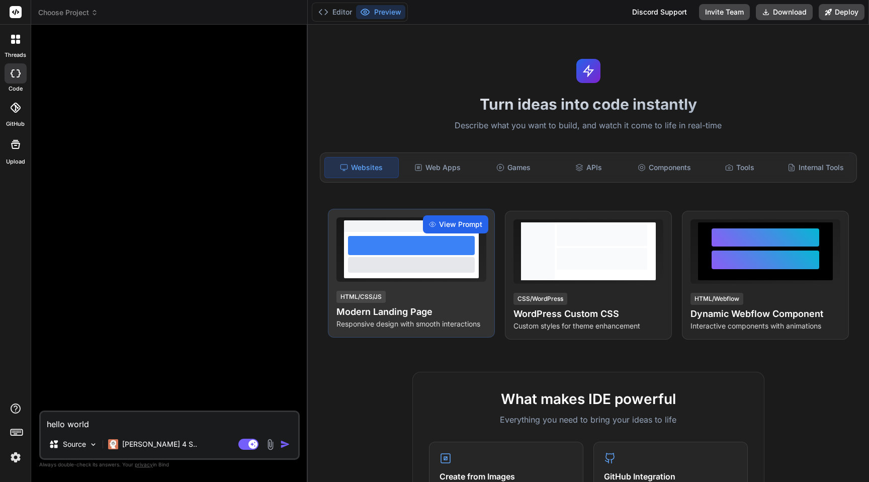
click at [466, 225] on span "View Prompt" at bounding box center [460, 224] width 43 height 10
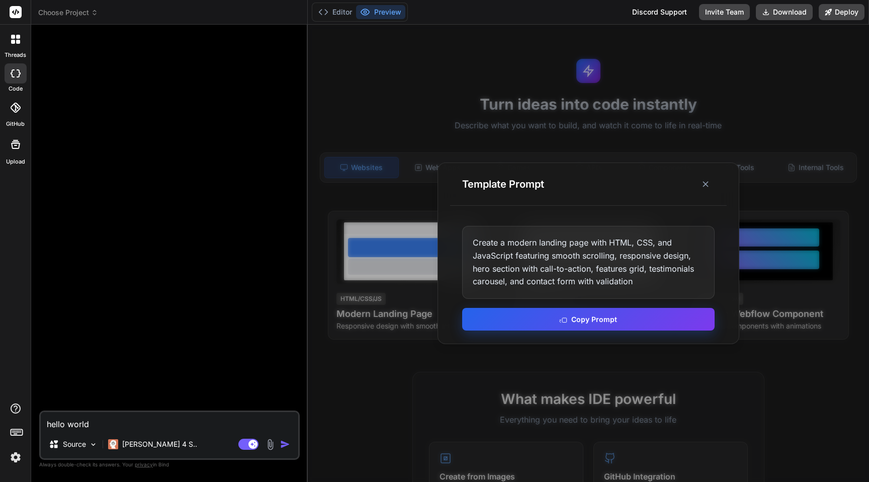
click at [576, 313] on button "Copy Prompt" at bounding box center [588, 319] width 252 height 23
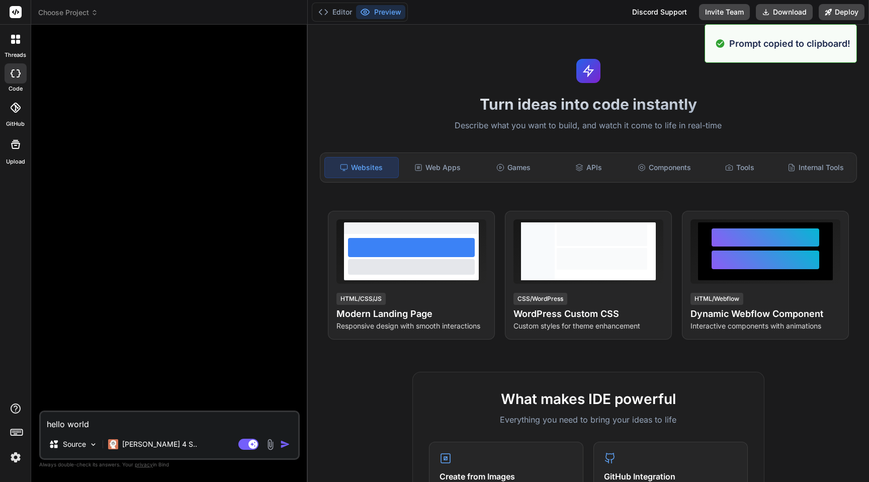
click at [148, 423] on textarea "hello world" at bounding box center [169, 421] width 257 height 18
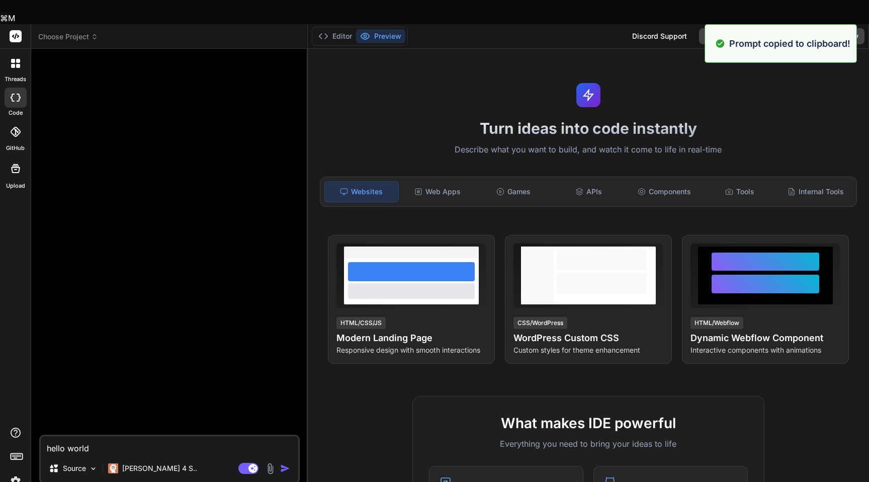
paste textarea "Create a modern landing page with HTML, CSS, and JavaScript featuring smooth sc…"
type textarea "x"
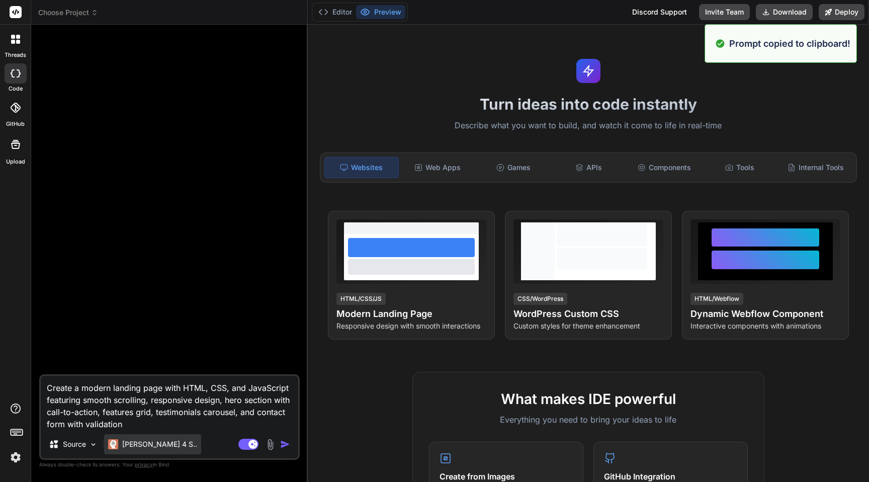
type textarea "Create a modern landing page with HTML, CSS, and JavaScript featuring smooth sc…"
click at [146, 443] on p "Claude 4 S.." at bounding box center [159, 444] width 75 height 10
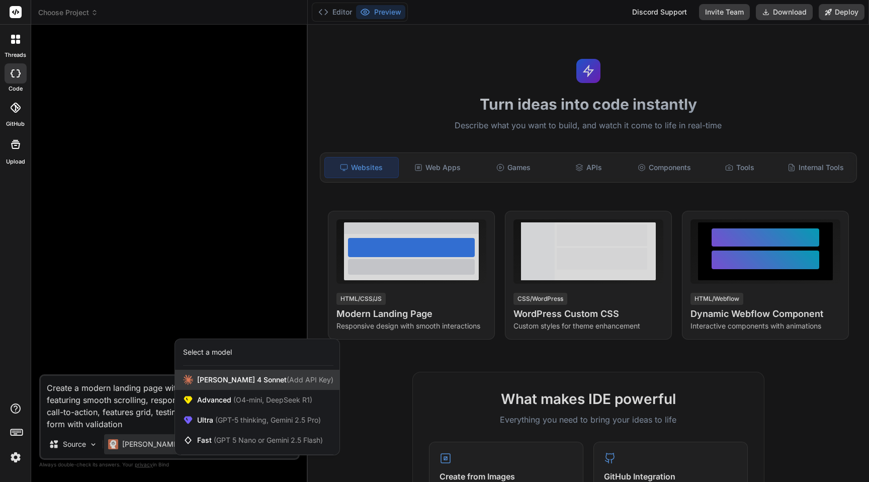
click at [244, 380] on span "Claude 4 Sonnet (Add API Key)" at bounding box center [265, 380] width 136 height 10
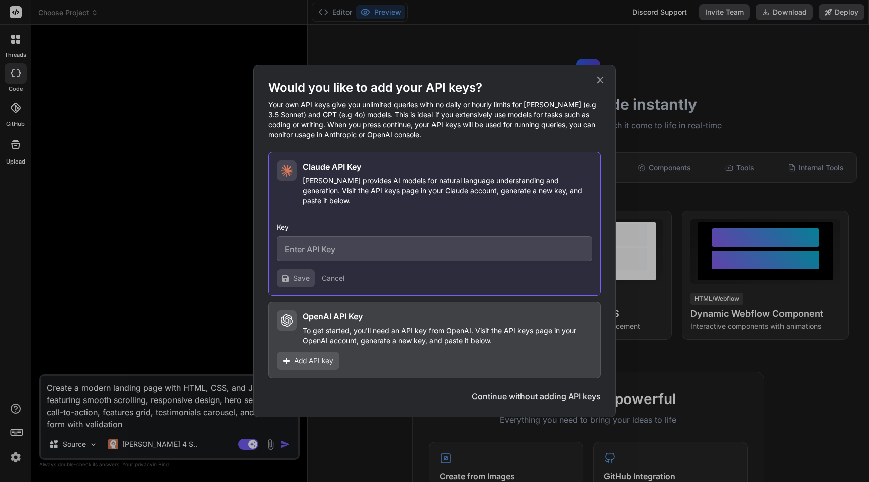
click at [531, 392] on button "Continue without adding API keys" at bounding box center [536, 396] width 129 height 12
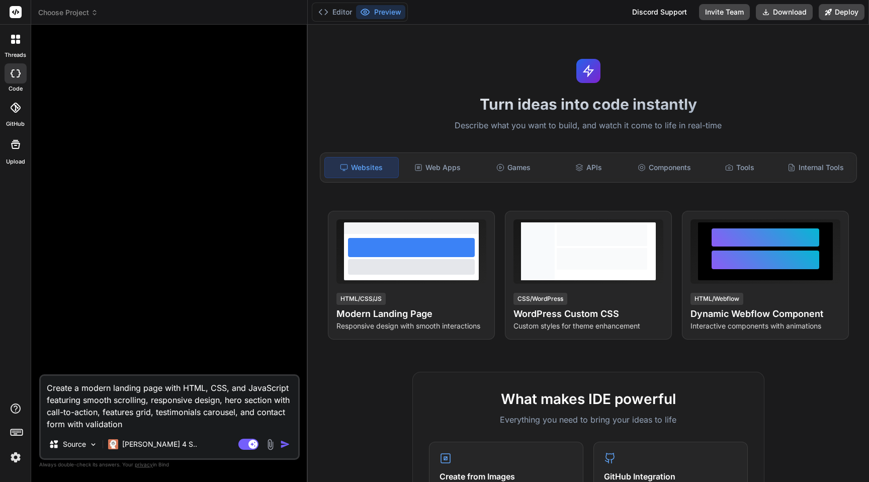
click at [287, 444] on img "button" at bounding box center [285, 444] width 10 height 10
type textarea "x"
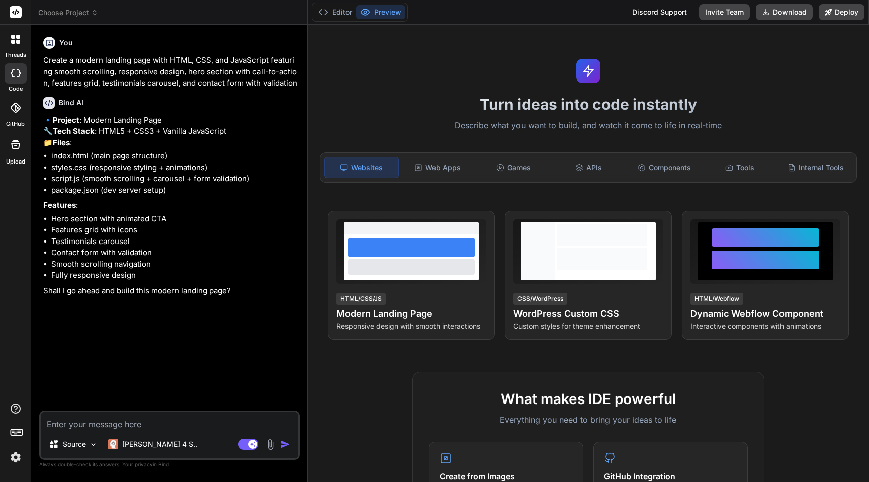
click at [140, 422] on textarea at bounding box center [169, 421] width 257 height 18
type textarea "x"
type textarea "y"
type textarea "x"
type textarea "ye"
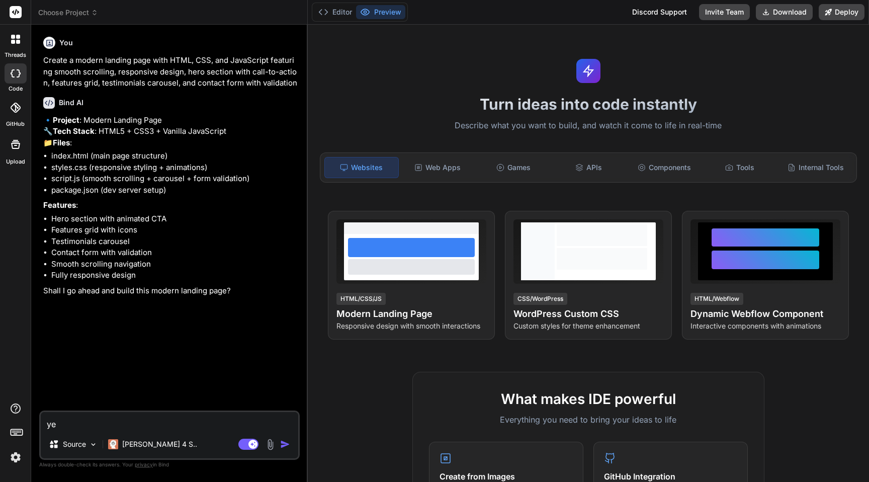
type textarea "x"
type textarea "yes"
type textarea "x"
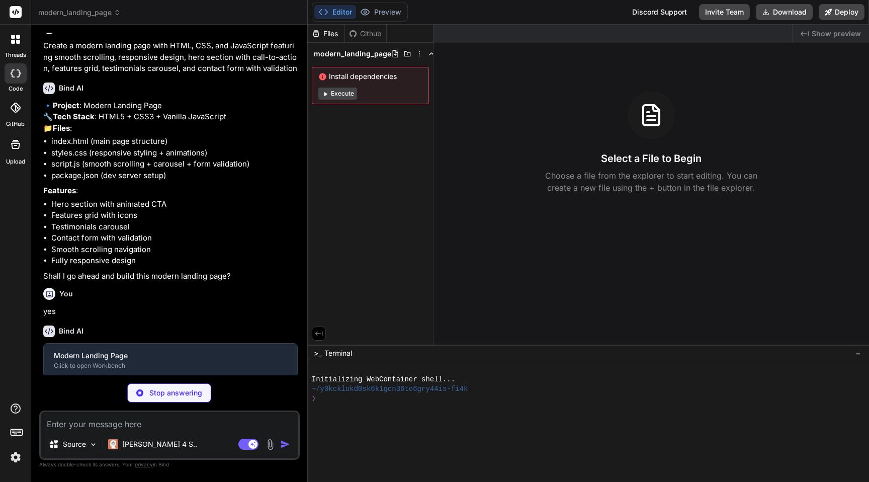
scroll to position [39, 0]
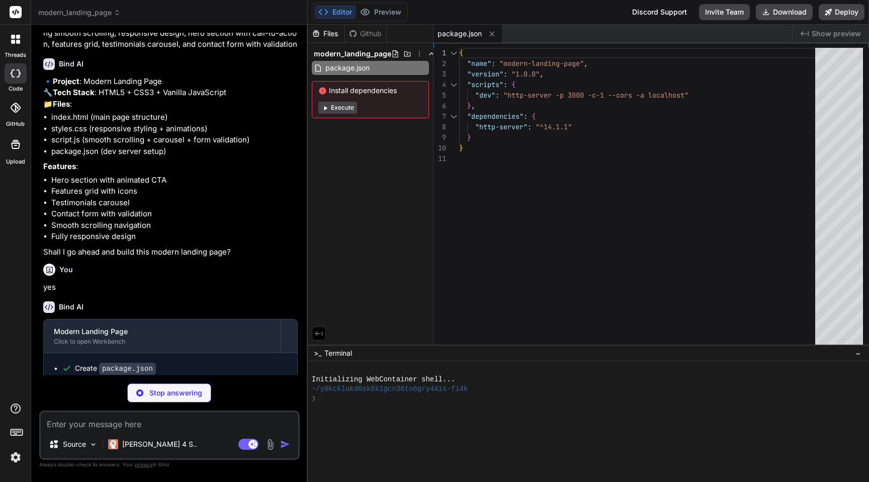
click at [336, 108] on button "Execute" at bounding box center [337, 108] width 39 height 12
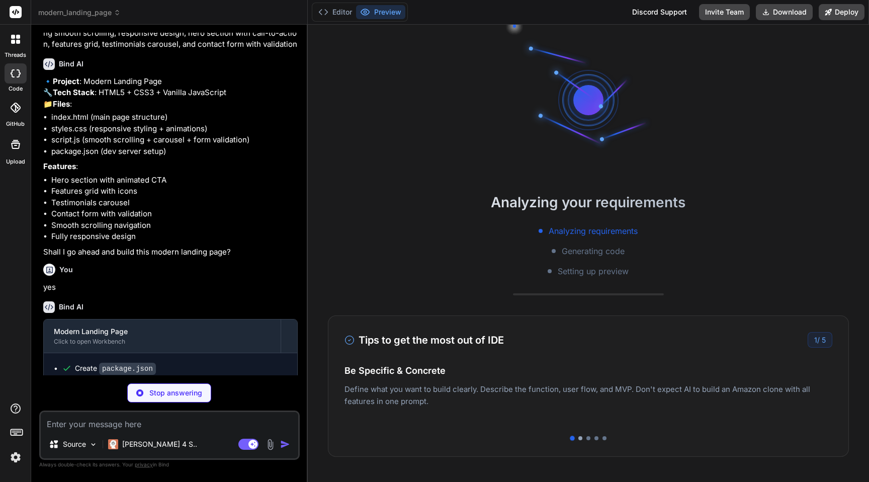
click at [581, 439] on div at bounding box center [580, 438] width 4 height 4
click at [588, 438] on div at bounding box center [588, 438] width 4 height 4
click at [597, 436] on div at bounding box center [596, 438] width 4 height 4
click at [605, 439] on div at bounding box center [604, 438] width 4 height 4
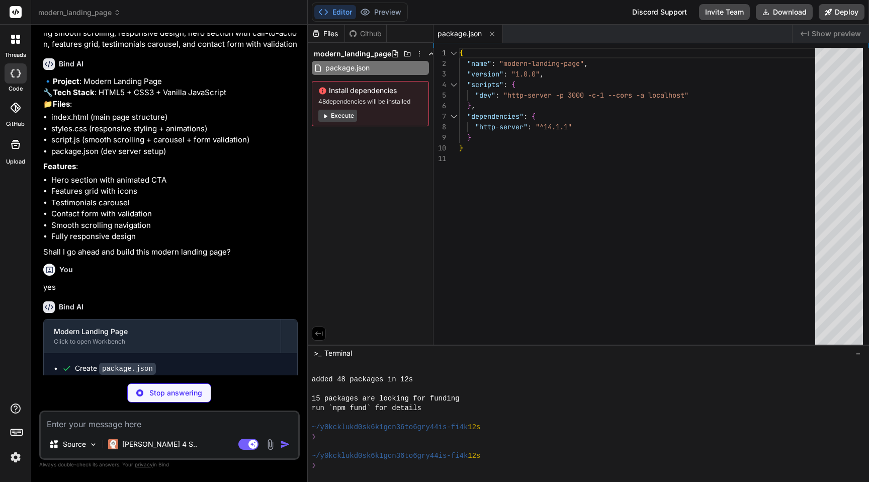
scroll to position [85, 0]
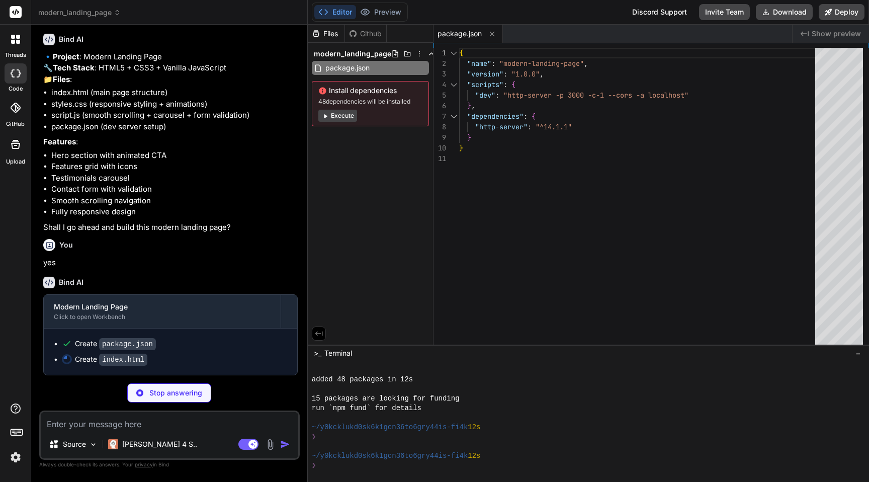
click at [375, 96] on div "Install dependencies 48 dependencies will be installed Execute" at bounding box center [370, 103] width 117 height 45
click at [524, 413] on div at bounding box center [583, 418] width 543 height 10
click at [20, 459] on img at bounding box center [15, 456] width 17 height 17
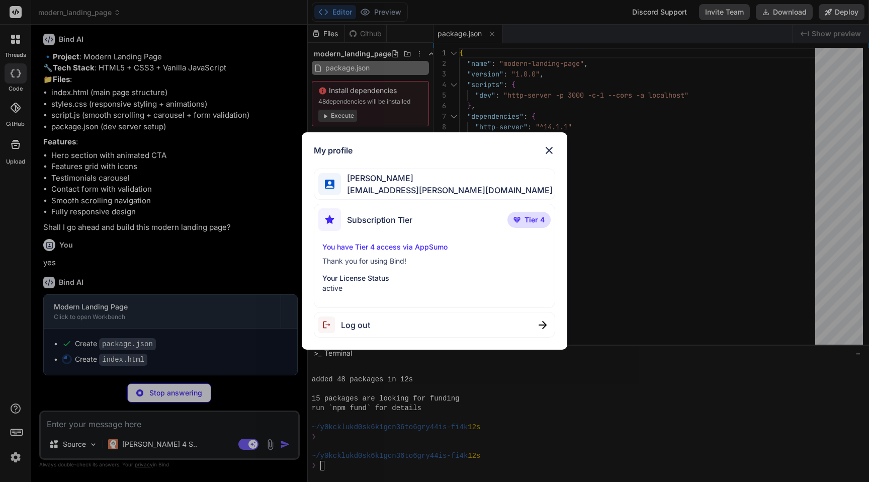
click at [548, 148] on img at bounding box center [549, 150] width 12 height 12
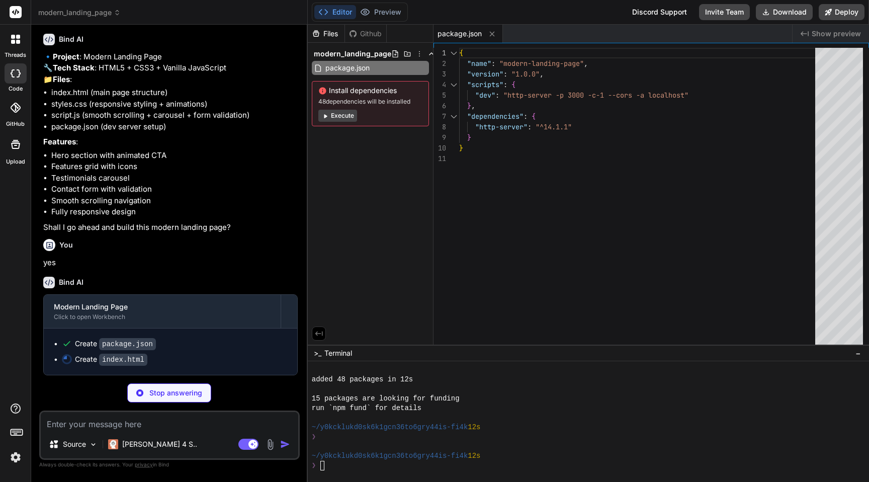
click at [116, 360] on code "index.html" at bounding box center [123, 359] width 48 height 12
type textarea "x"
type textarea "</body> </html>"
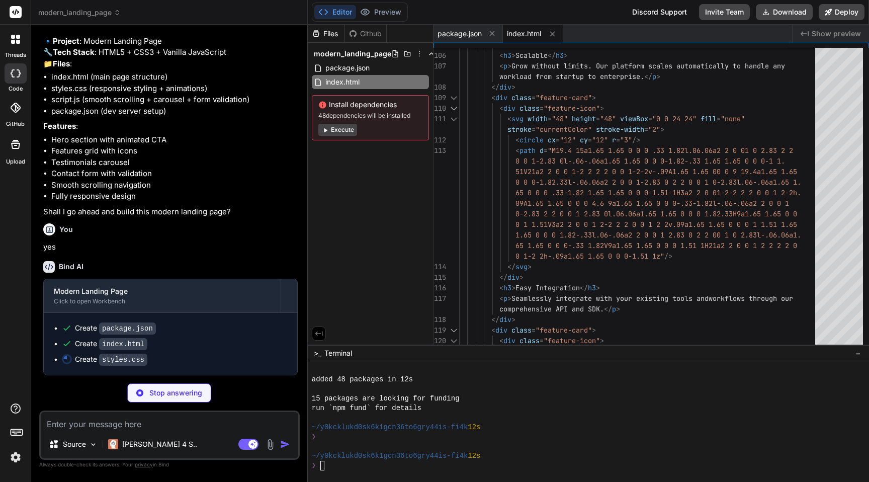
scroll to position [101, 0]
type textarea "x"
click at [552, 37] on icon at bounding box center [552, 34] width 9 height 9
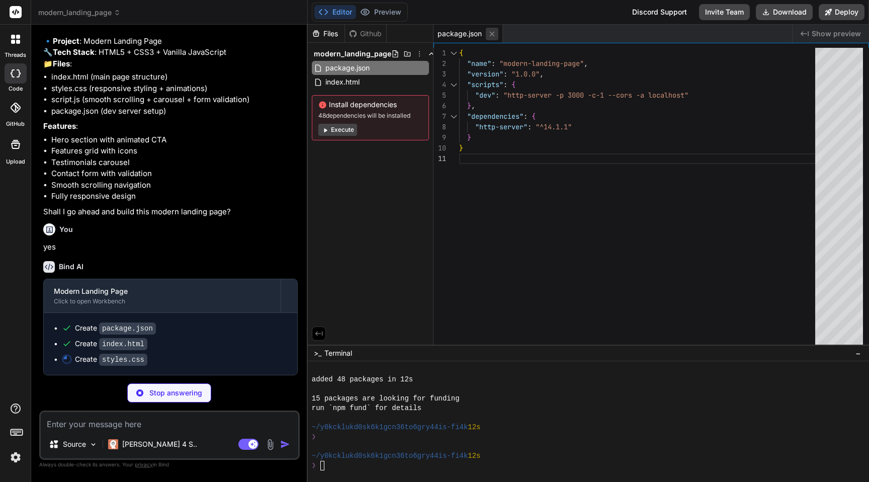
click at [497, 34] on button at bounding box center [492, 34] width 13 height 13
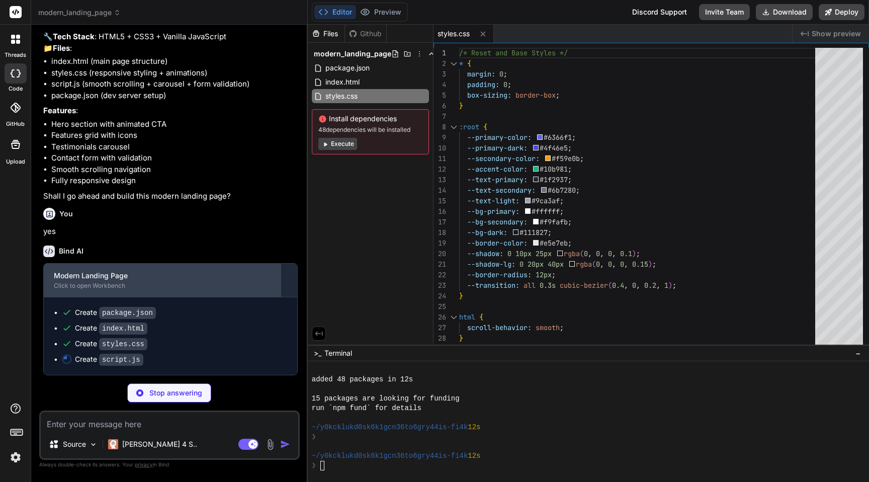
scroll to position [116, 0]
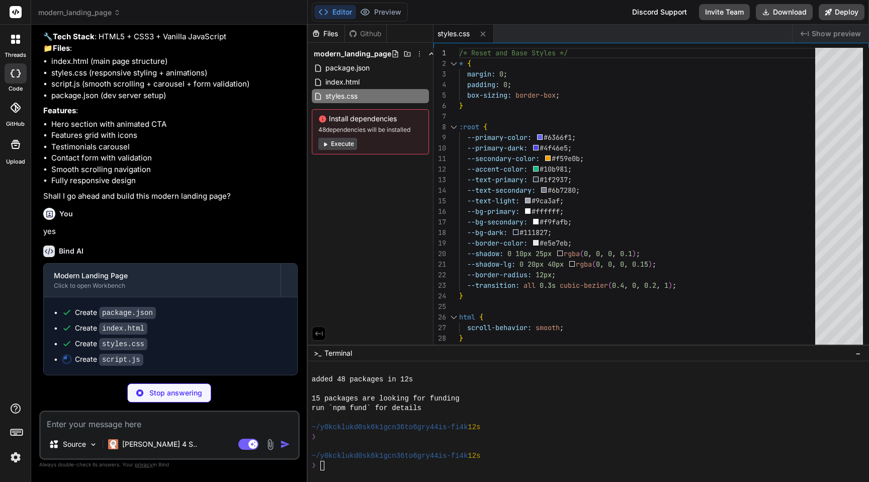
type textarea "x"
type textarea "hero.style.backgroundPosition = `center ${speed}px`; } });"
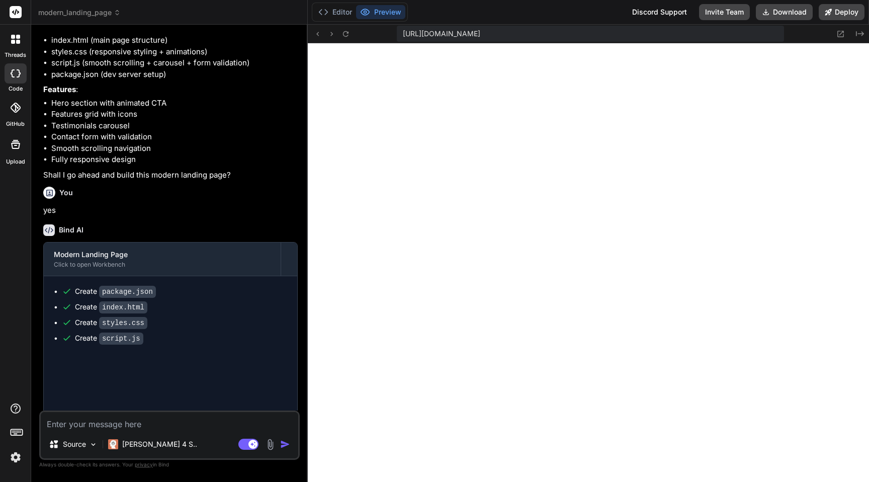
type textarea "x"
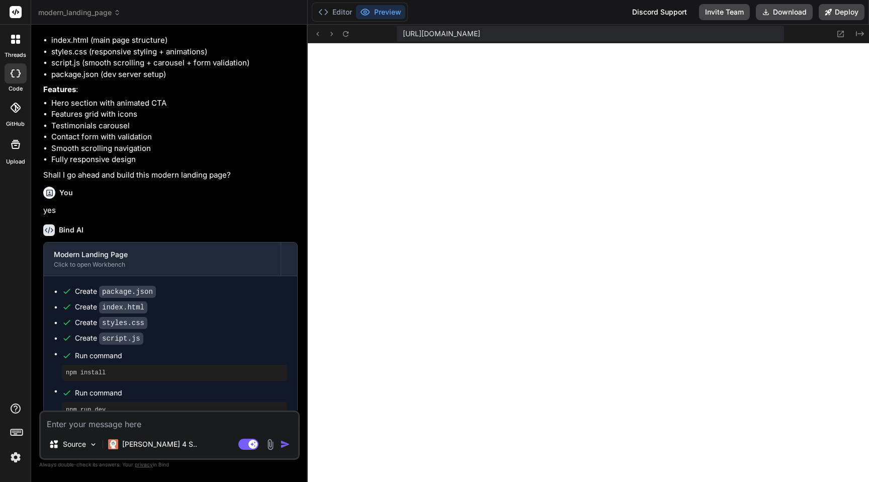
scroll to position [155, 0]
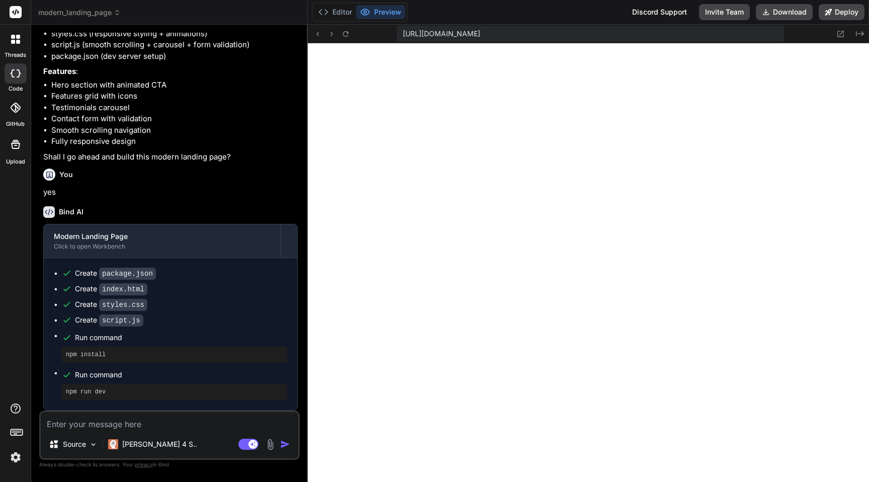
click at [18, 459] on img at bounding box center [15, 456] width 17 height 17
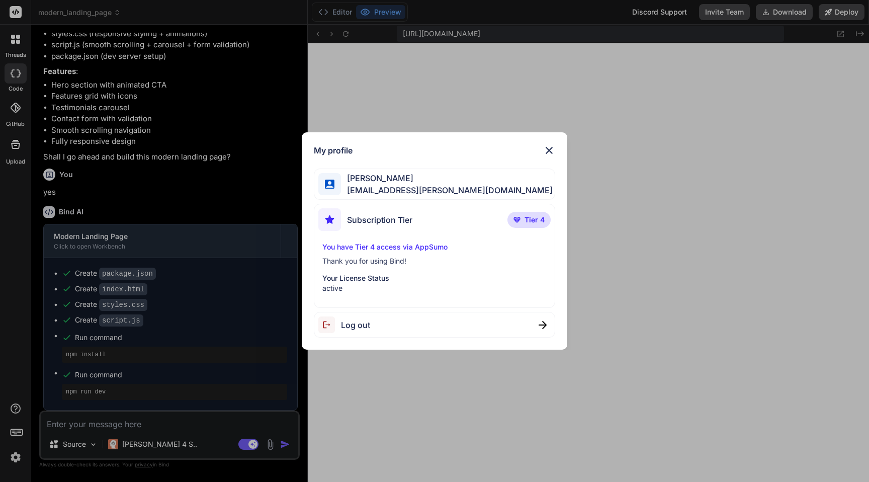
click at [547, 149] on img at bounding box center [549, 150] width 12 height 12
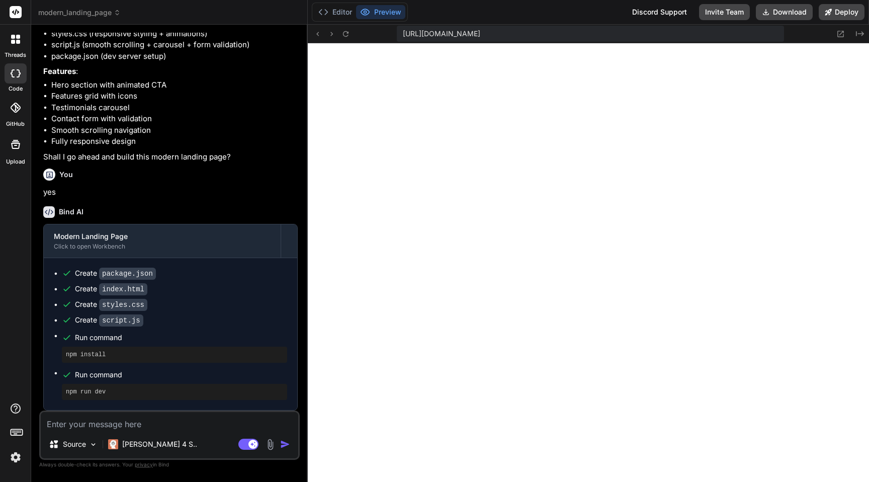
click at [14, 460] on img at bounding box center [15, 456] width 17 height 17
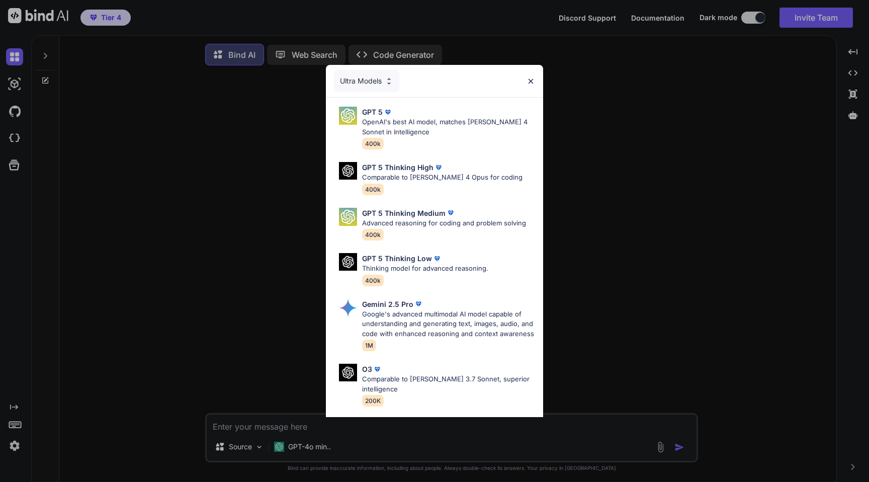
click at [529, 79] on img at bounding box center [530, 81] width 9 height 9
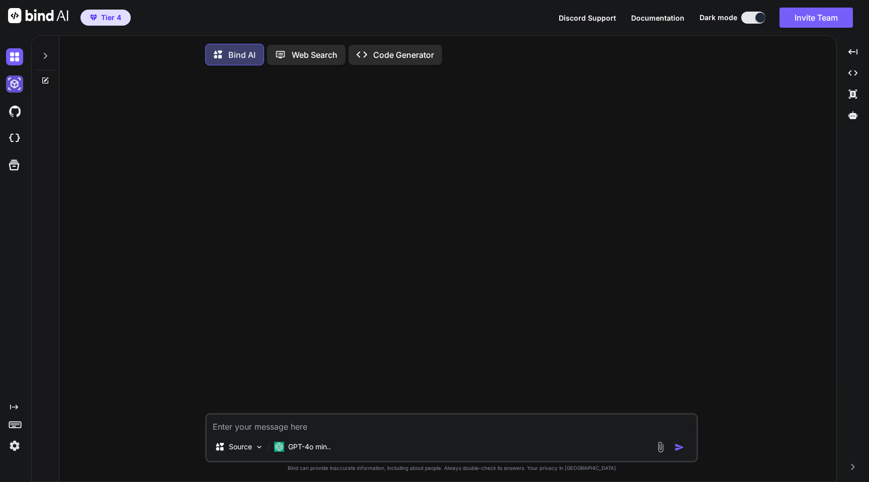
click at [14, 88] on img at bounding box center [14, 83] width 17 height 17
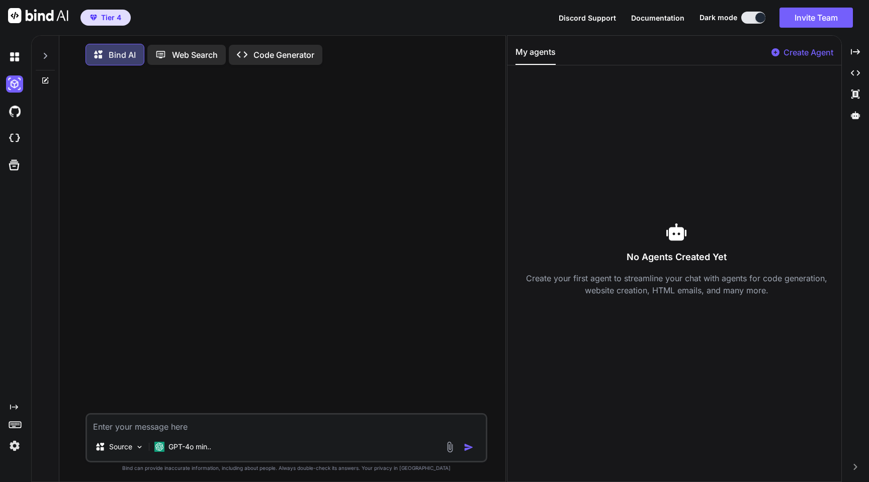
click at [105, 23] on button "Tier 4" at bounding box center [105, 18] width 50 height 16
click at [101, 19] on span "Tier 4" at bounding box center [111, 18] width 20 height 10
click at [111, 17] on span "Tier 4" at bounding box center [111, 18] width 20 height 10
click at [668, 20] on span "Documentation" at bounding box center [657, 18] width 53 height 9
click at [583, 11] on div "Discord Support Documentation Dark mode Invite Team Created with Pixso." at bounding box center [710, 18] width 302 height 20
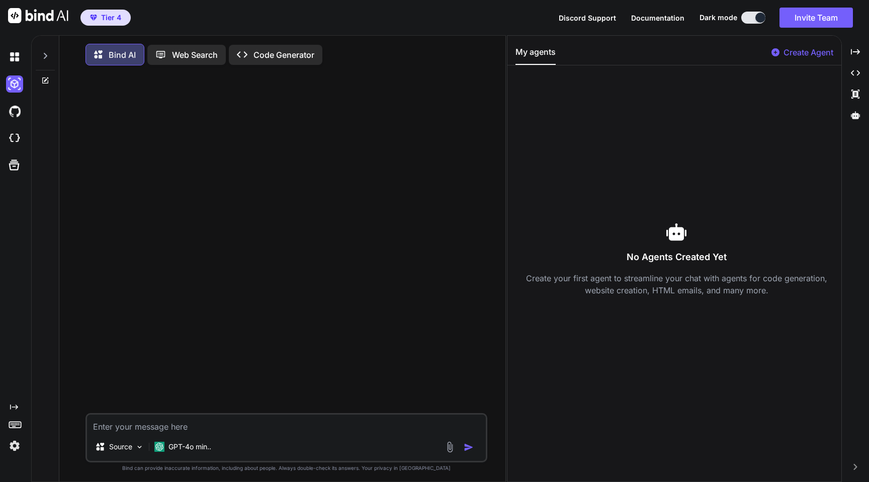
click at [596, 19] on span "Discord Support" at bounding box center [587, 18] width 57 height 9
click at [16, 440] on img at bounding box center [14, 445] width 17 height 17
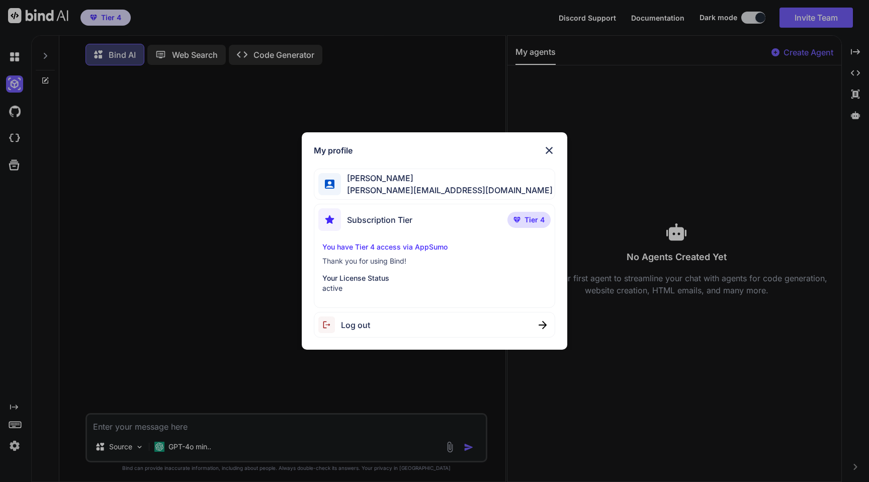
click at [375, 221] on span "Subscription Tier" at bounding box center [379, 220] width 65 height 12
click at [214, 231] on div "My profile [PERSON_NAME] [PERSON_NAME][EMAIL_ADDRESS][DOMAIN_NAME] Subscription…" at bounding box center [434, 241] width 869 height 482
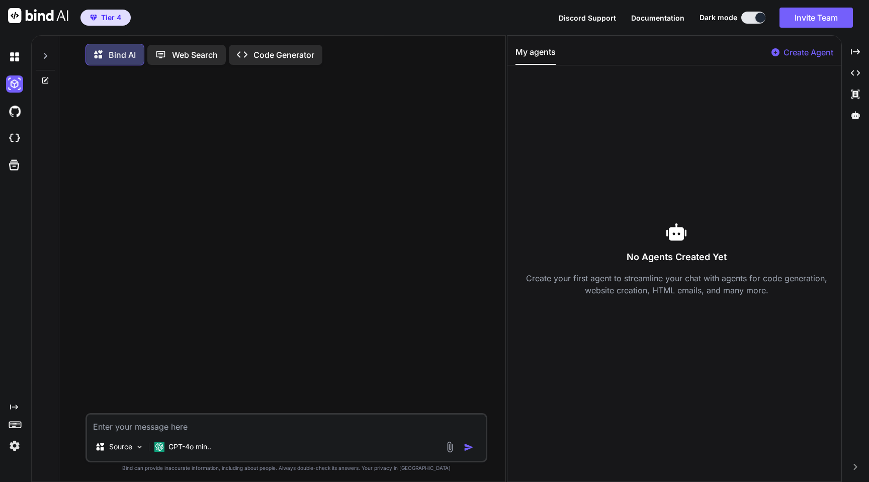
type textarea "x"
